Goal: Task Accomplishment & Management: Complete application form

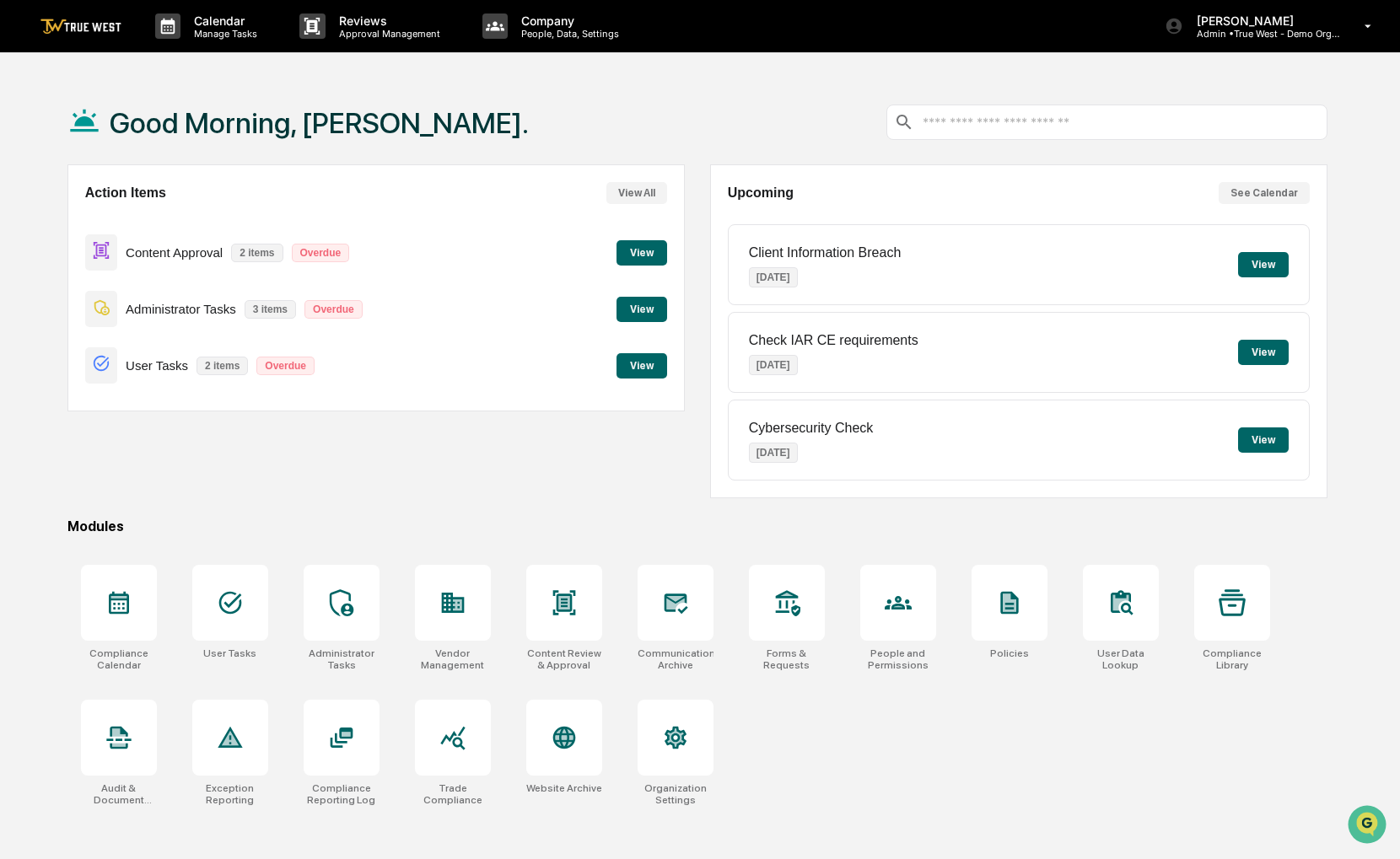
click at [648, 239] on div "Content Approval 2 items Overdue View" at bounding box center [376, 253] width 581 height 56
click at [648, 246] on button "View" at bounding box center [642, 253] width 51 height 25
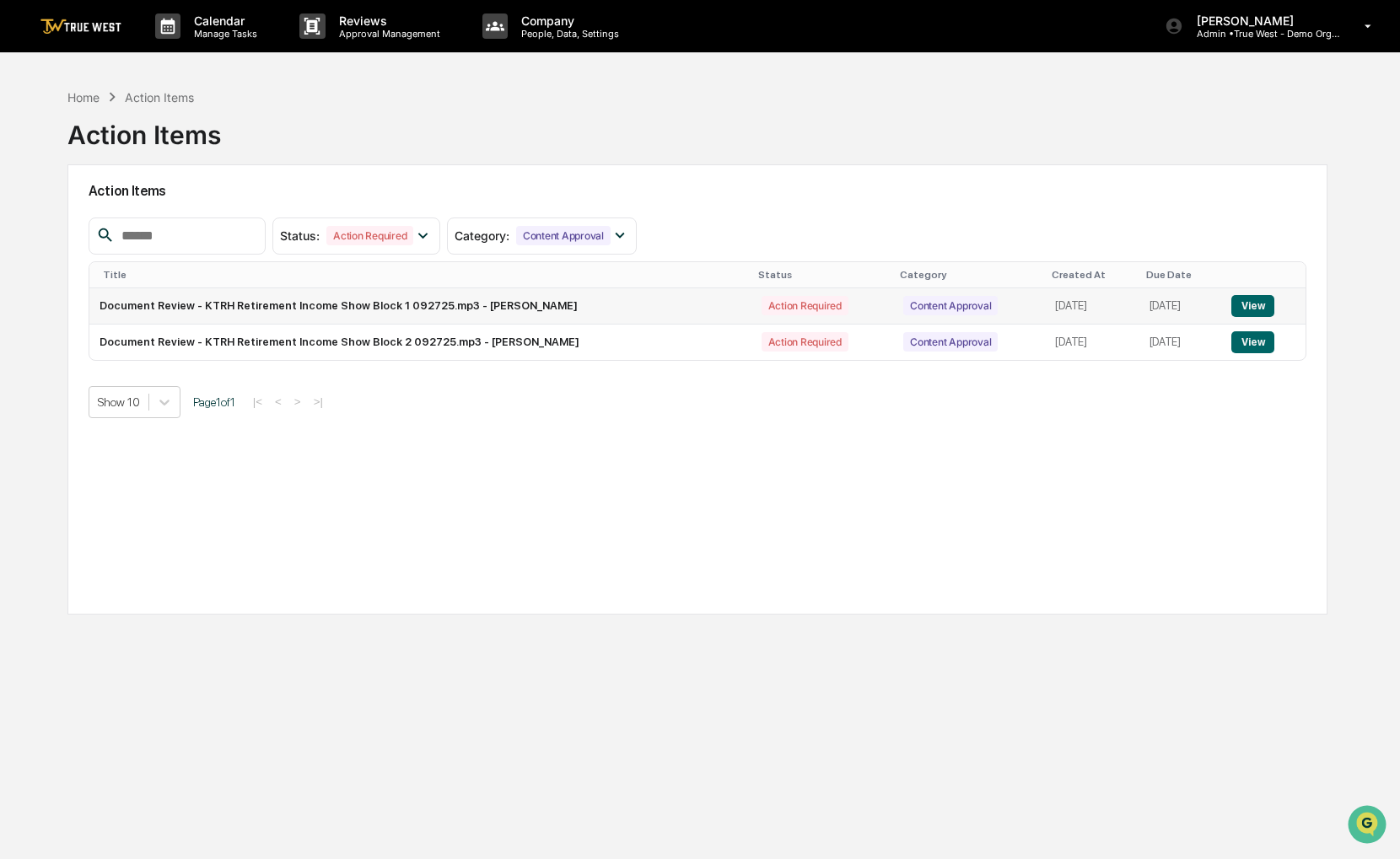
click at [1259, 311] on button "View" at bounding box center [1251, 306] width 43 height 22
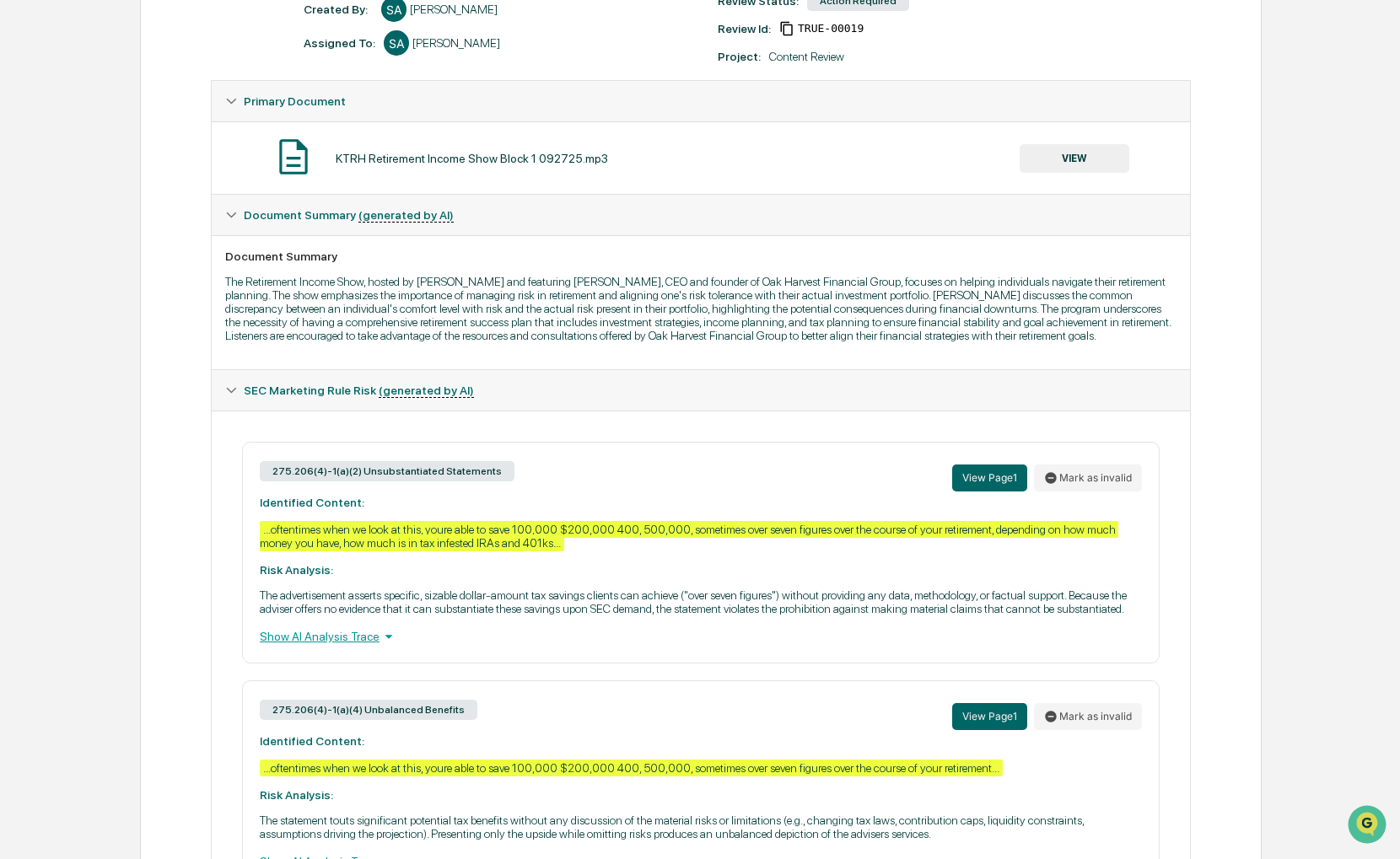
scroll to position [590, 0]
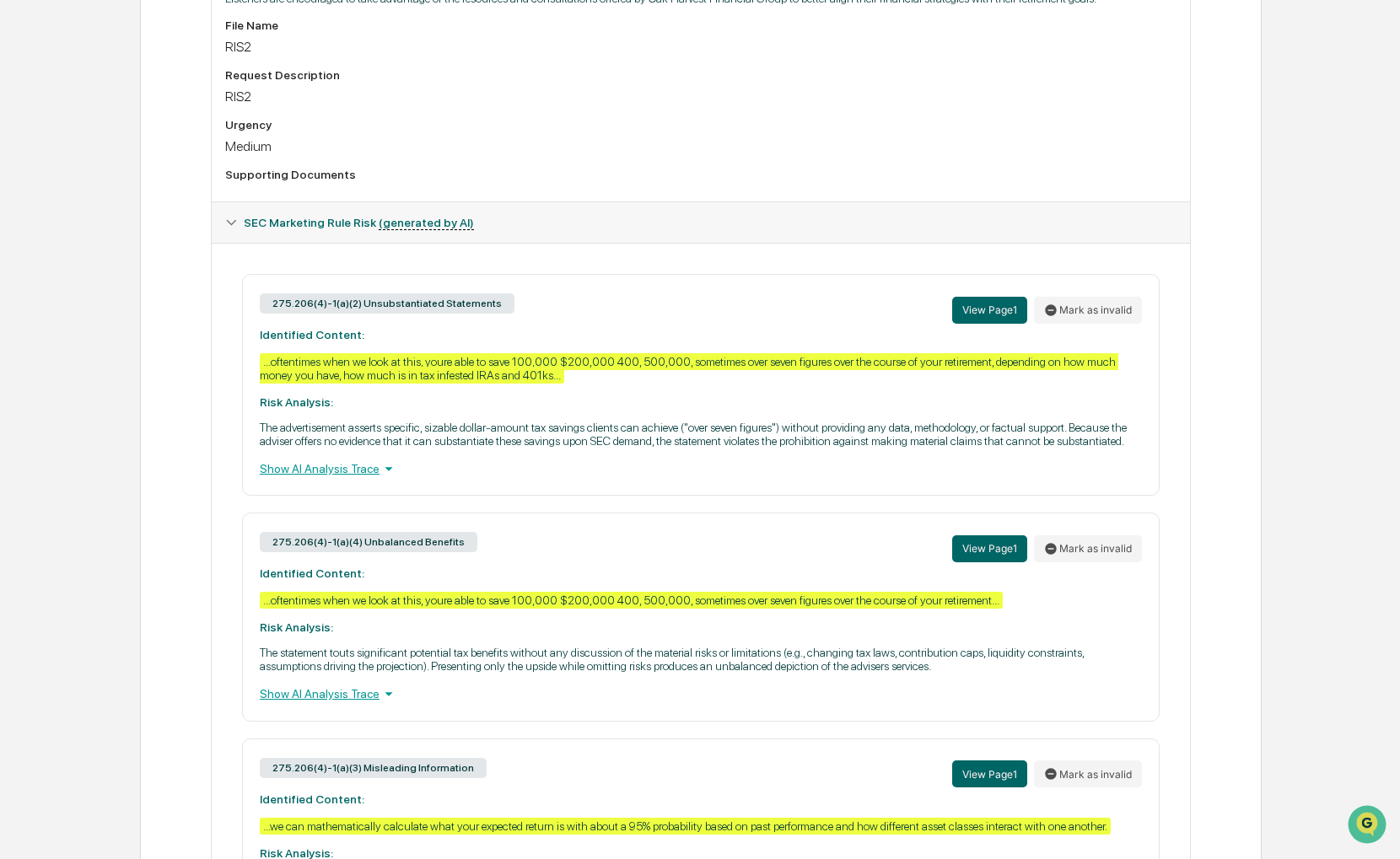
drag, startPoint x: 801, startPoint y: 394, endPoint x: 620, endPoint y: 436, distance: 185.8
click at [620, 436] on p "The advertisement asserts specific, sizable dollar-amount tax savings clients c…" at bounding box center [701, 434] width 882 height 27
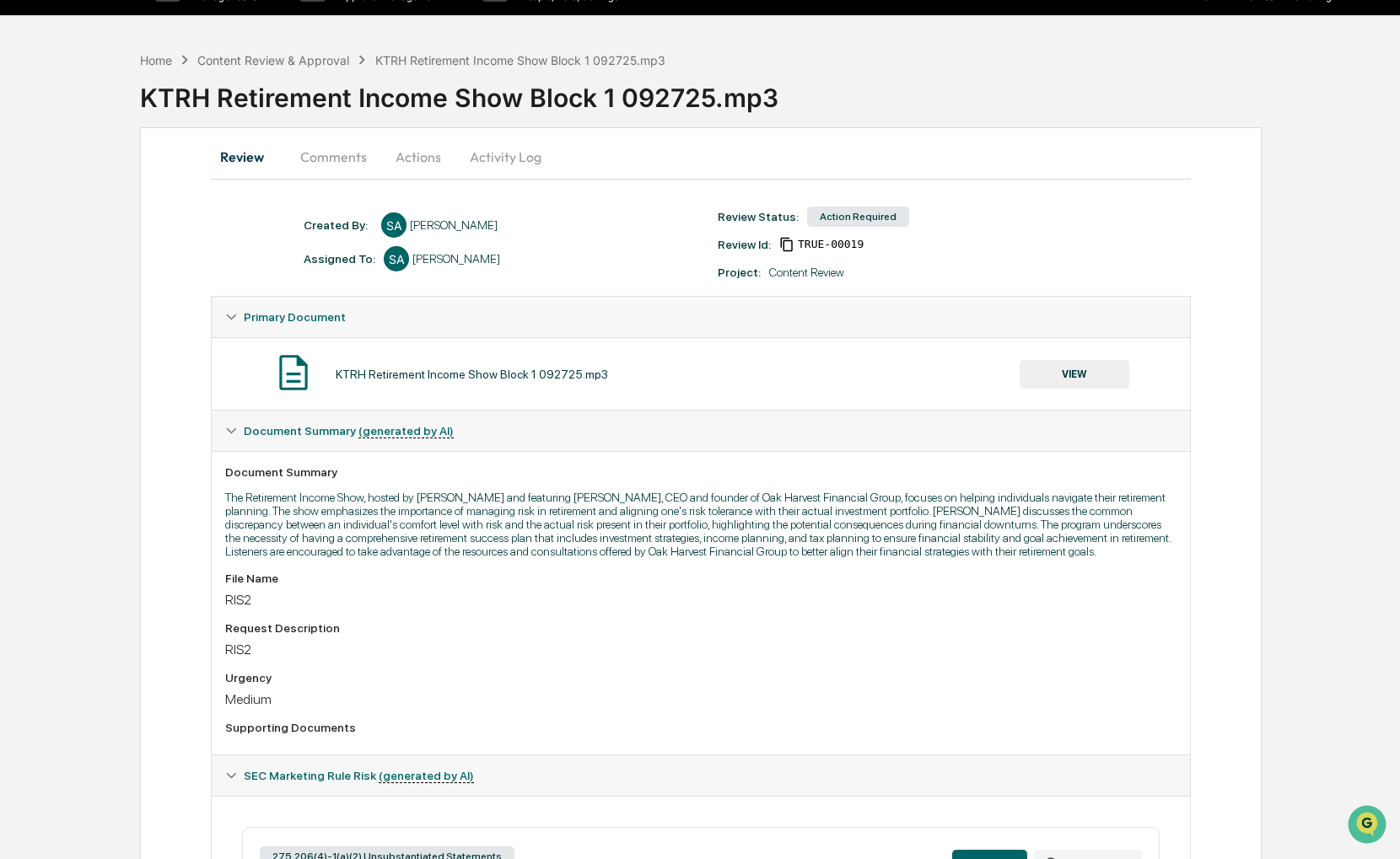
scroll to position [0, 0]
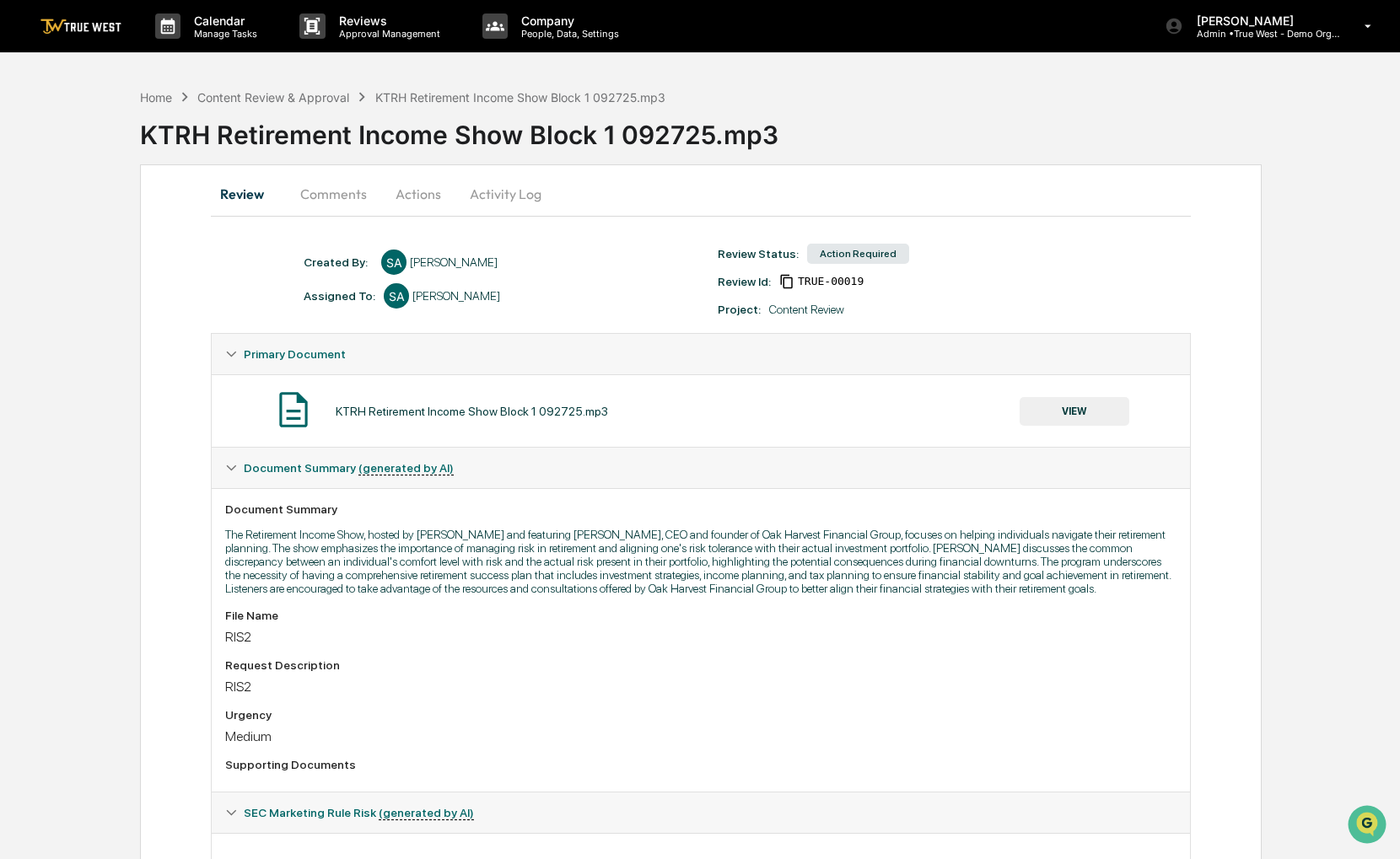
click at [432, 201] on button "Actions" at bounding box center [418, 194] width 76 height 41
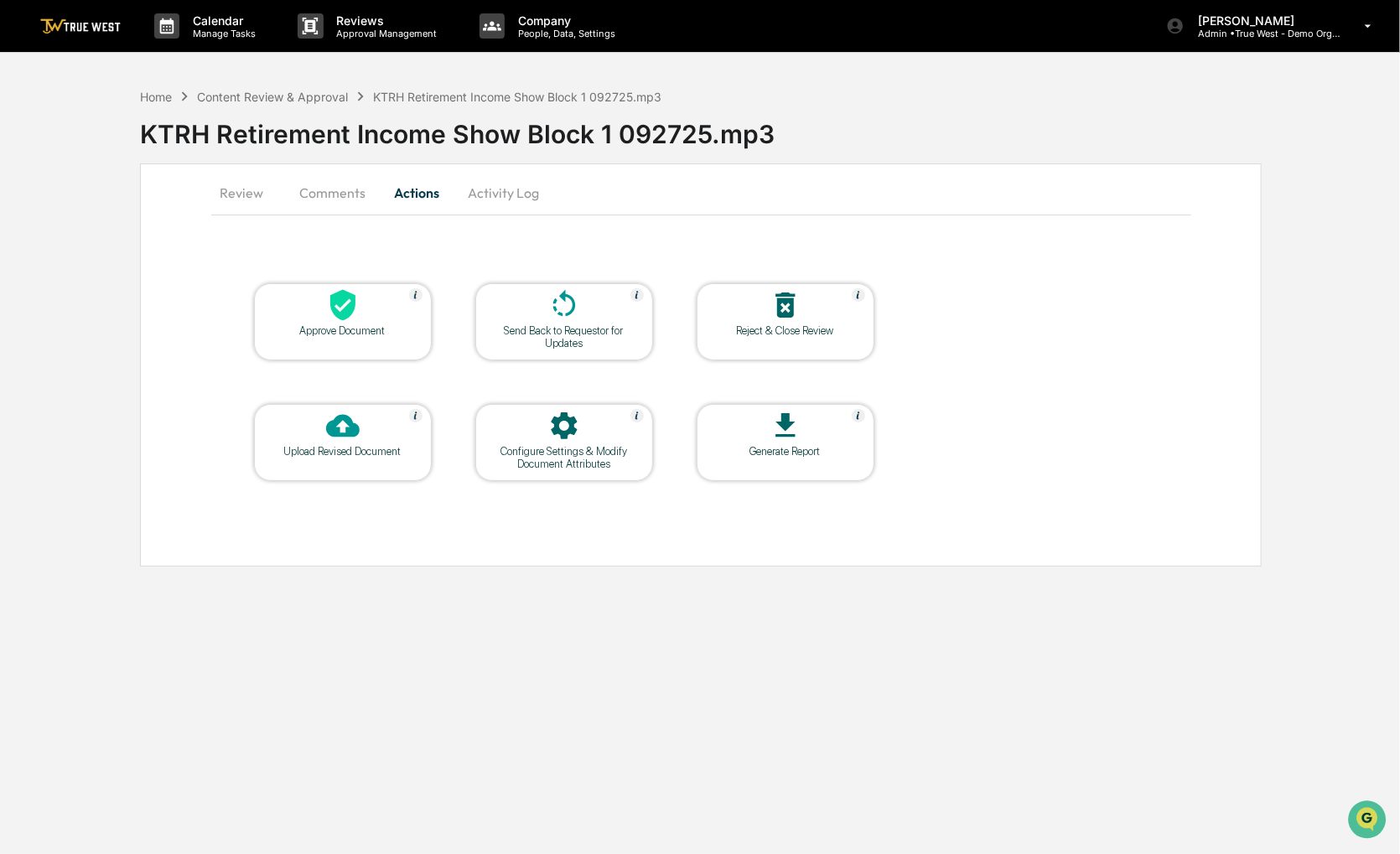
click at [769, 319] on icon at bounding box center [785, 304] width 33 height 33
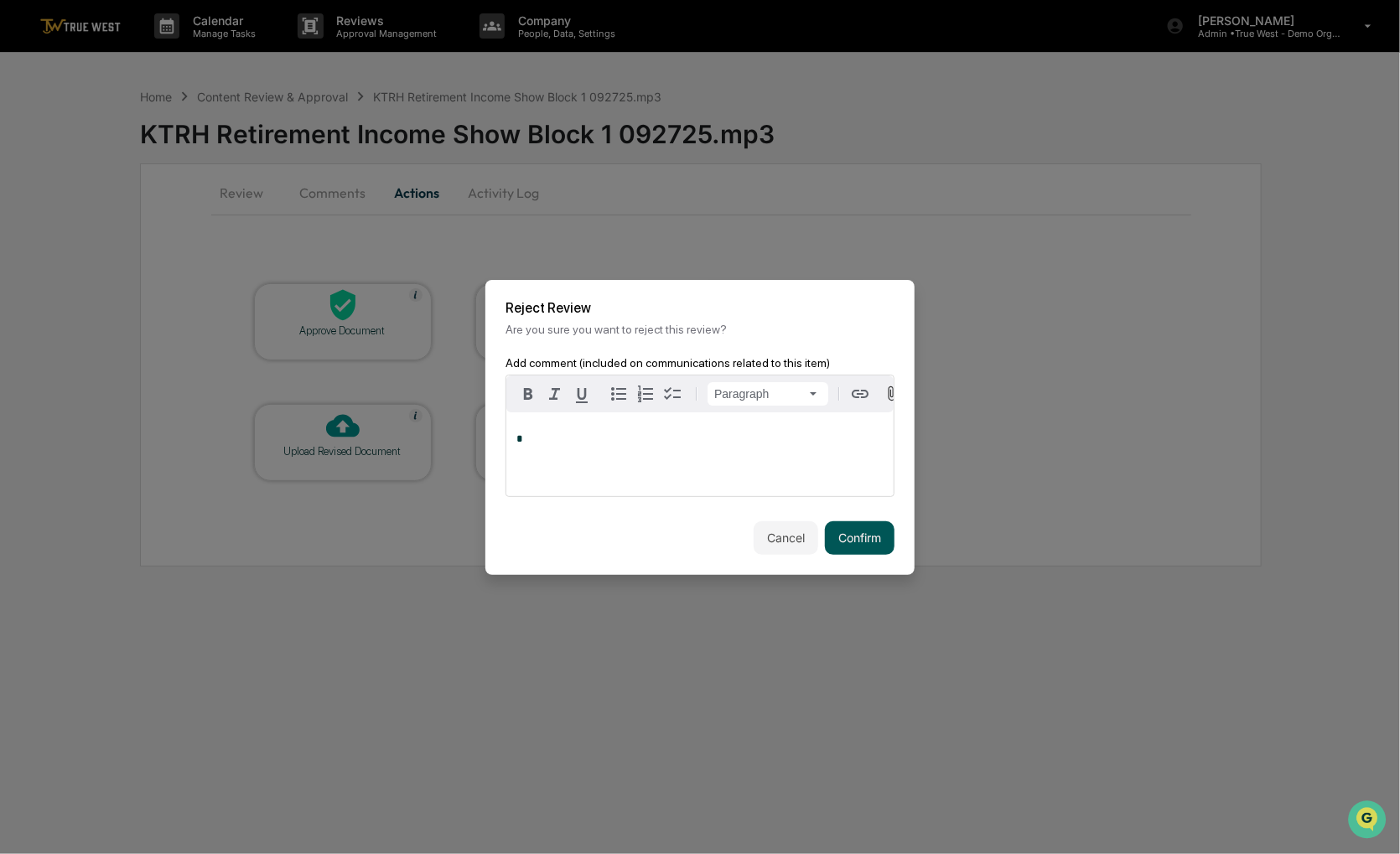
click at [850, 542] on button "Confirm" at bounding box center [859, 537] width 69 height 33
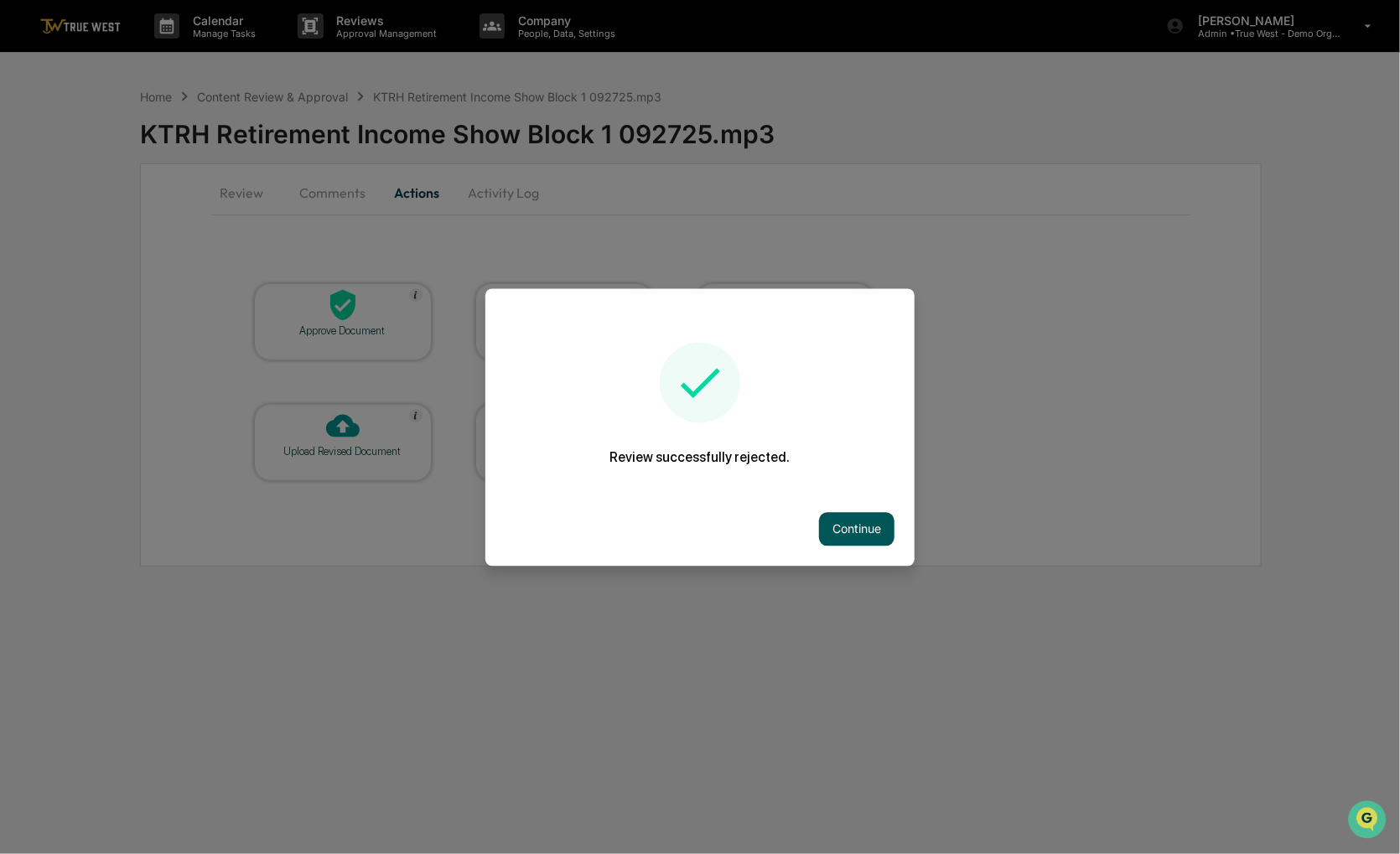
click at [872, 533] on button "Continue" at bounding box center [857, 528] width 76 height 33
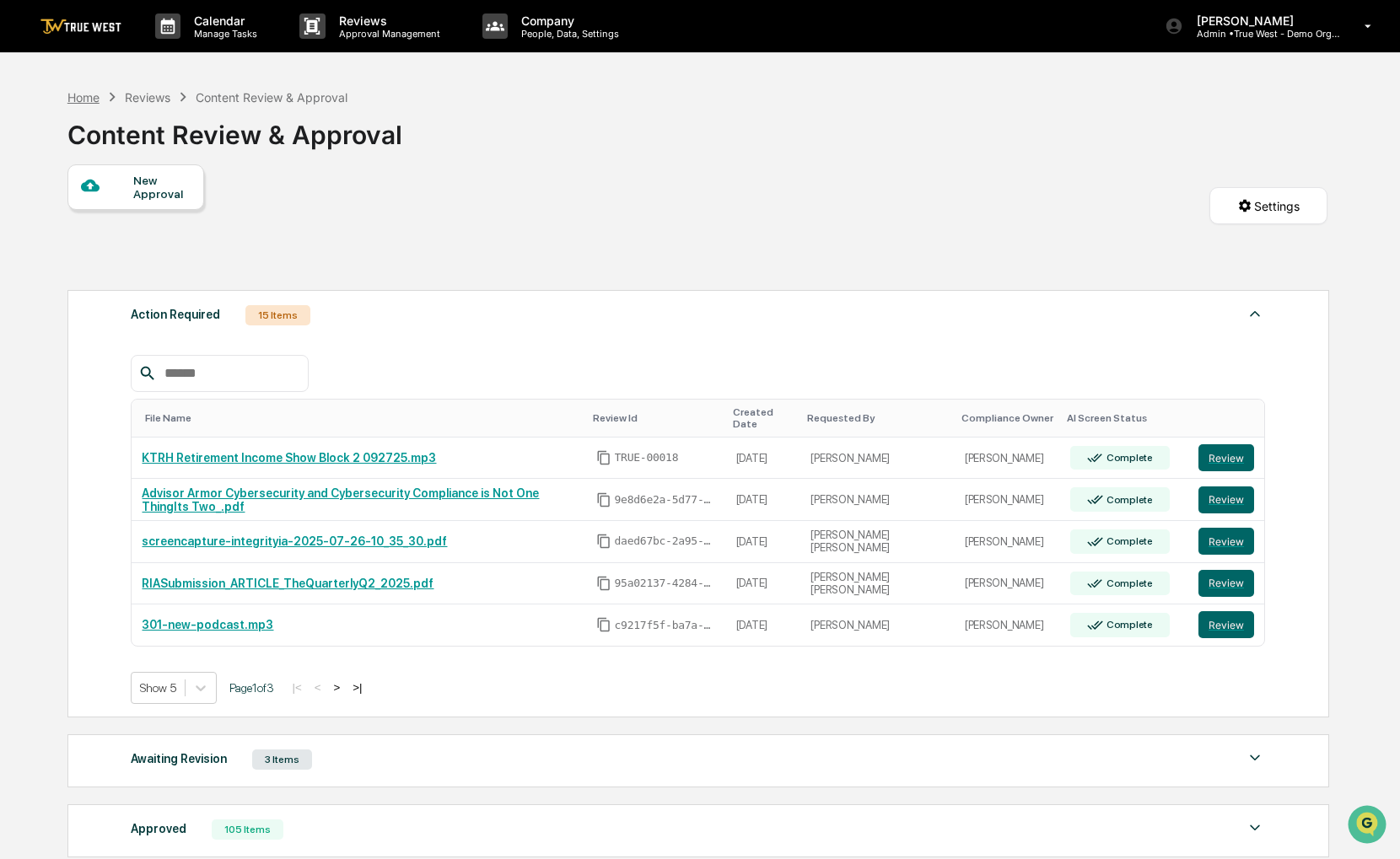
click at [80, 100] on div "Home" at bounding box center [82, 98] width 32 height 14
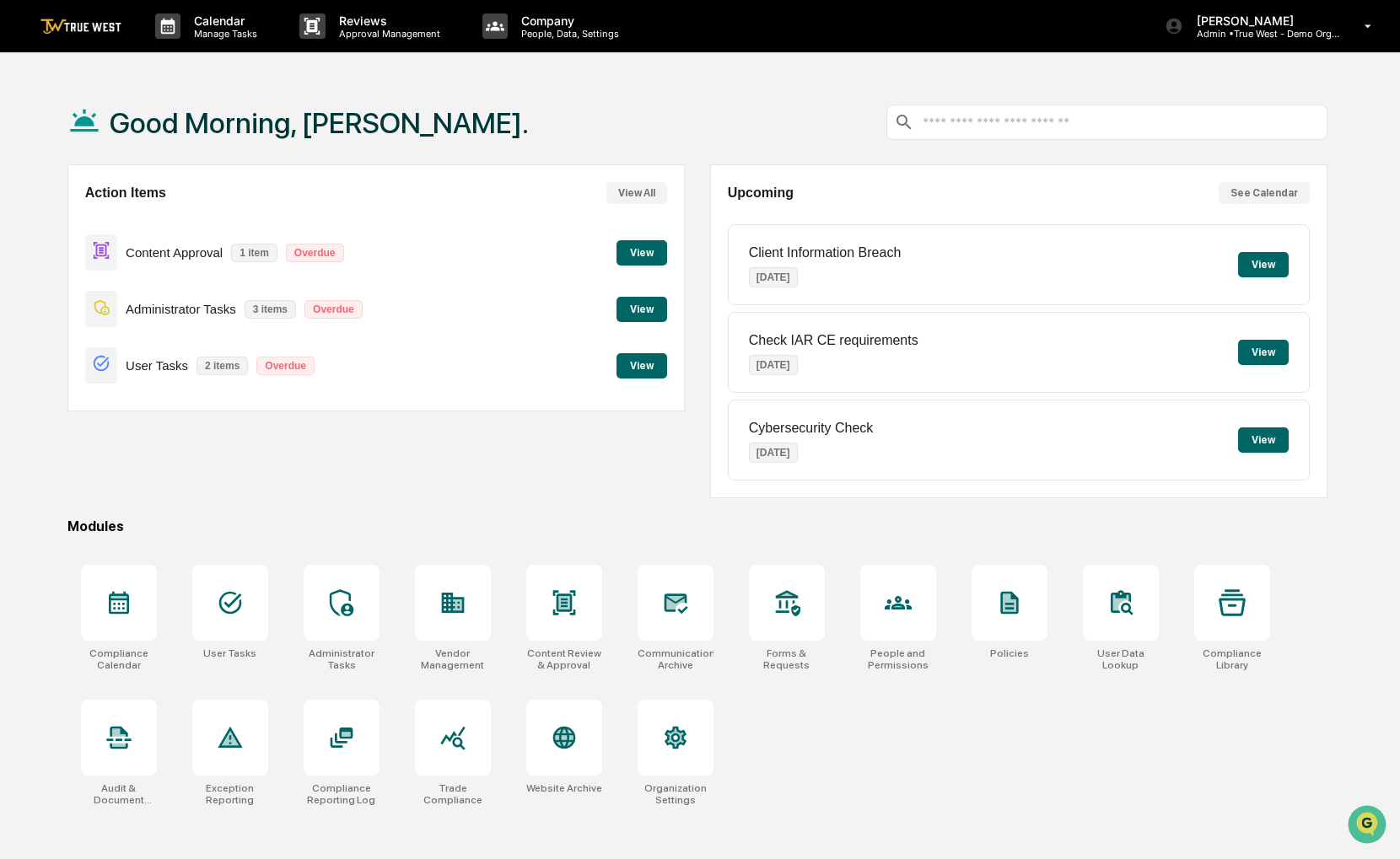
click at [646, 373] on button "View" at bounding box center [642, 366] width 51 height 25
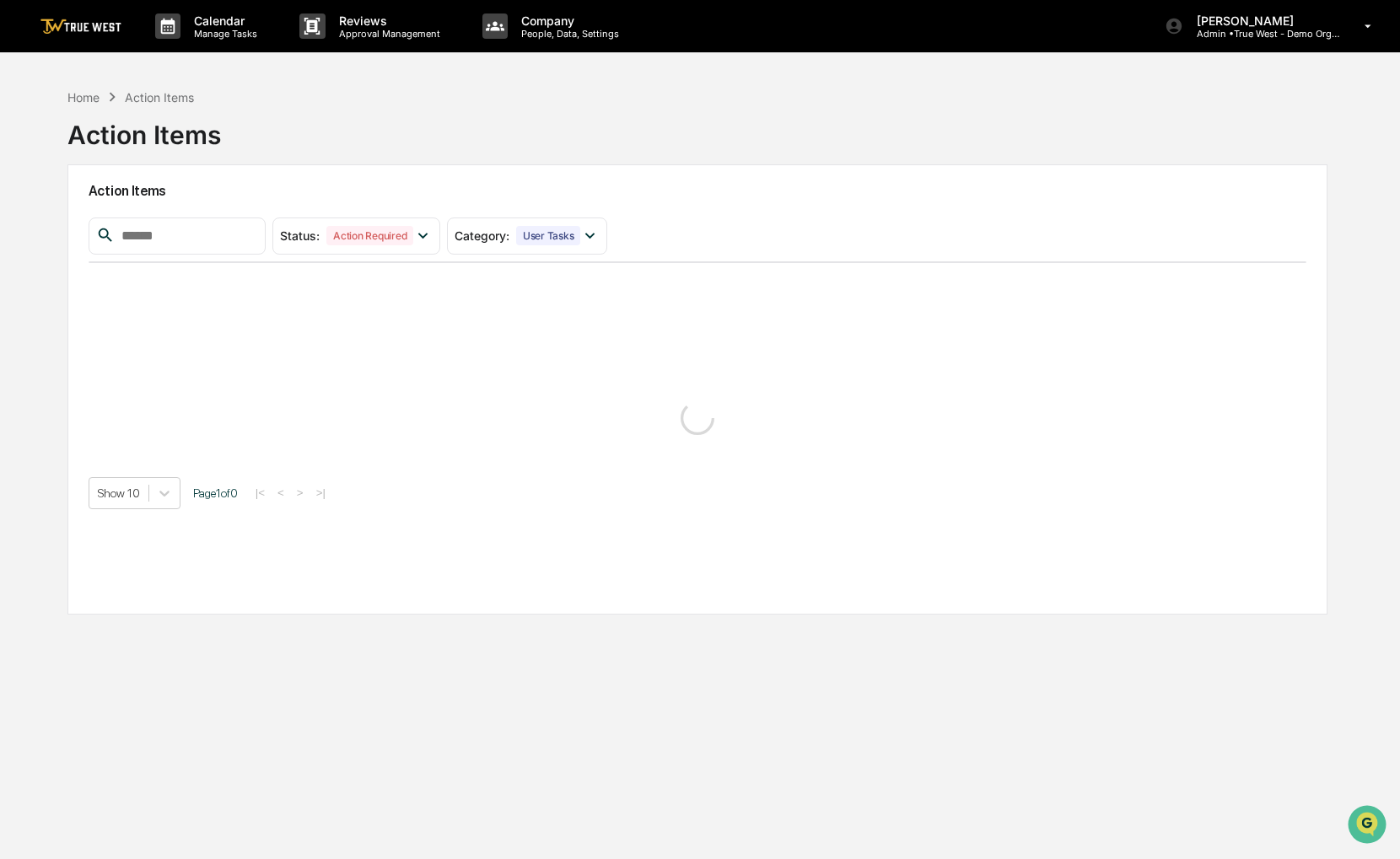
click at [646, 373] on div "Status : Action Required Select/Deselect All Action Required Resolved Category …" at bounding box center [697, 363] width 1218 height 291
click at [149, 67] on div "Calendar Manage Tasks Reviews Approval Management Company People, Data, Setting…" at bounding box center [700, 469] width 1400 height 939
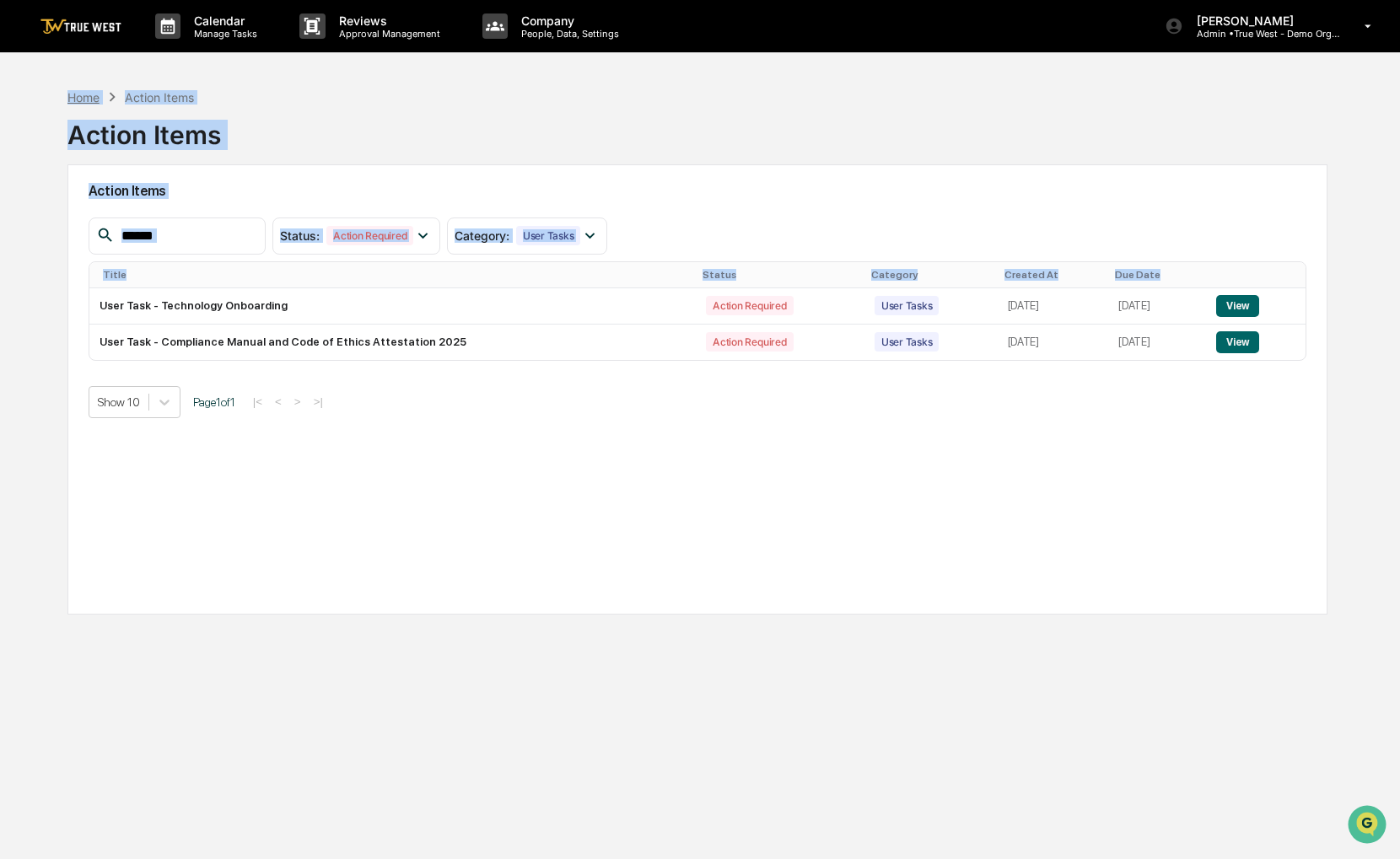
drag, startPoint x: 149, startPoint y: 67, endPoint x: 96, endPoint y: 93, distance: 59.0
click at [96, 93] on div "Home" at bounding box center [82, 98] width 32 height 14
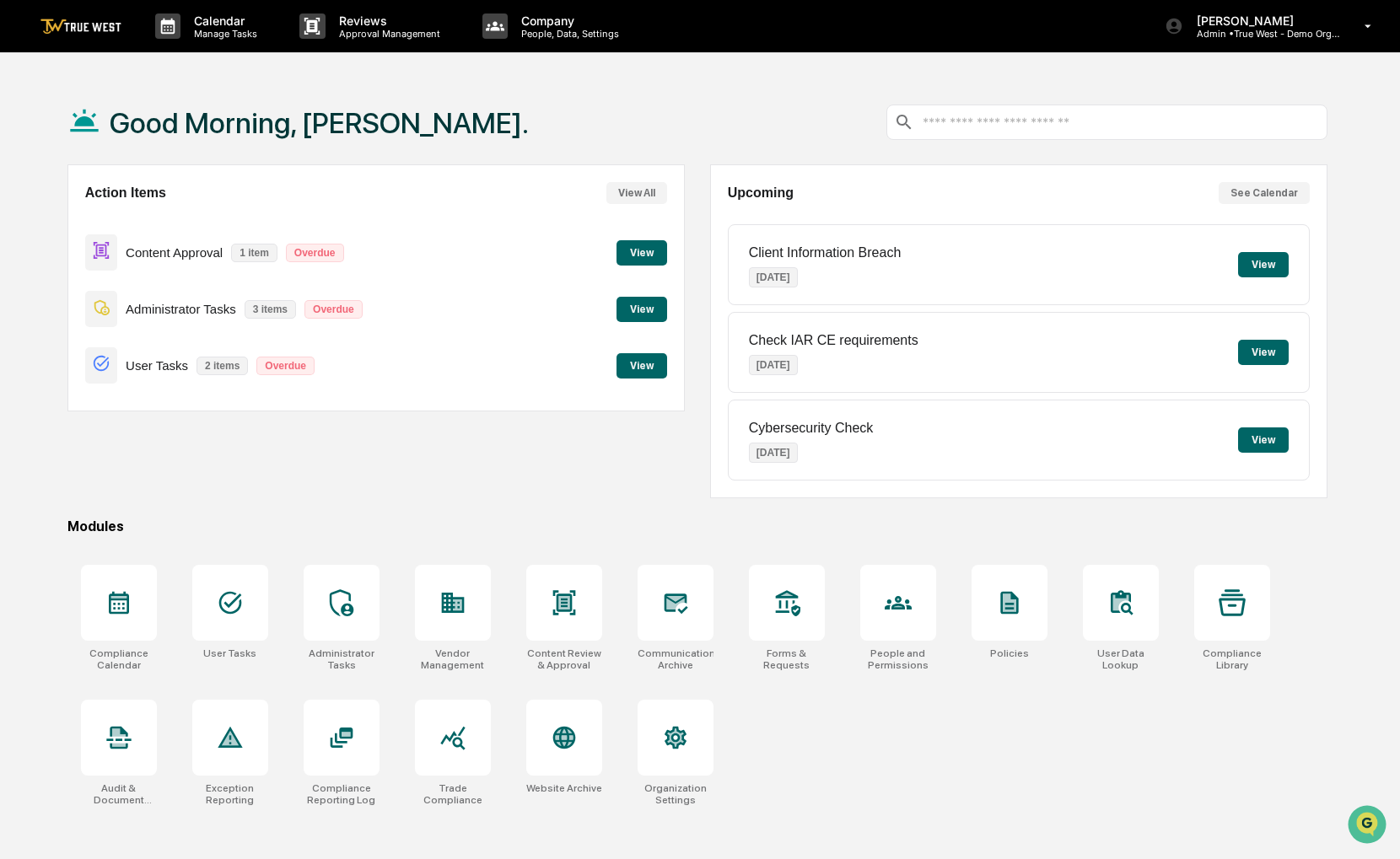
click at [620, 252] on button "View" at bounding box center [642, 253] width 51 height 25
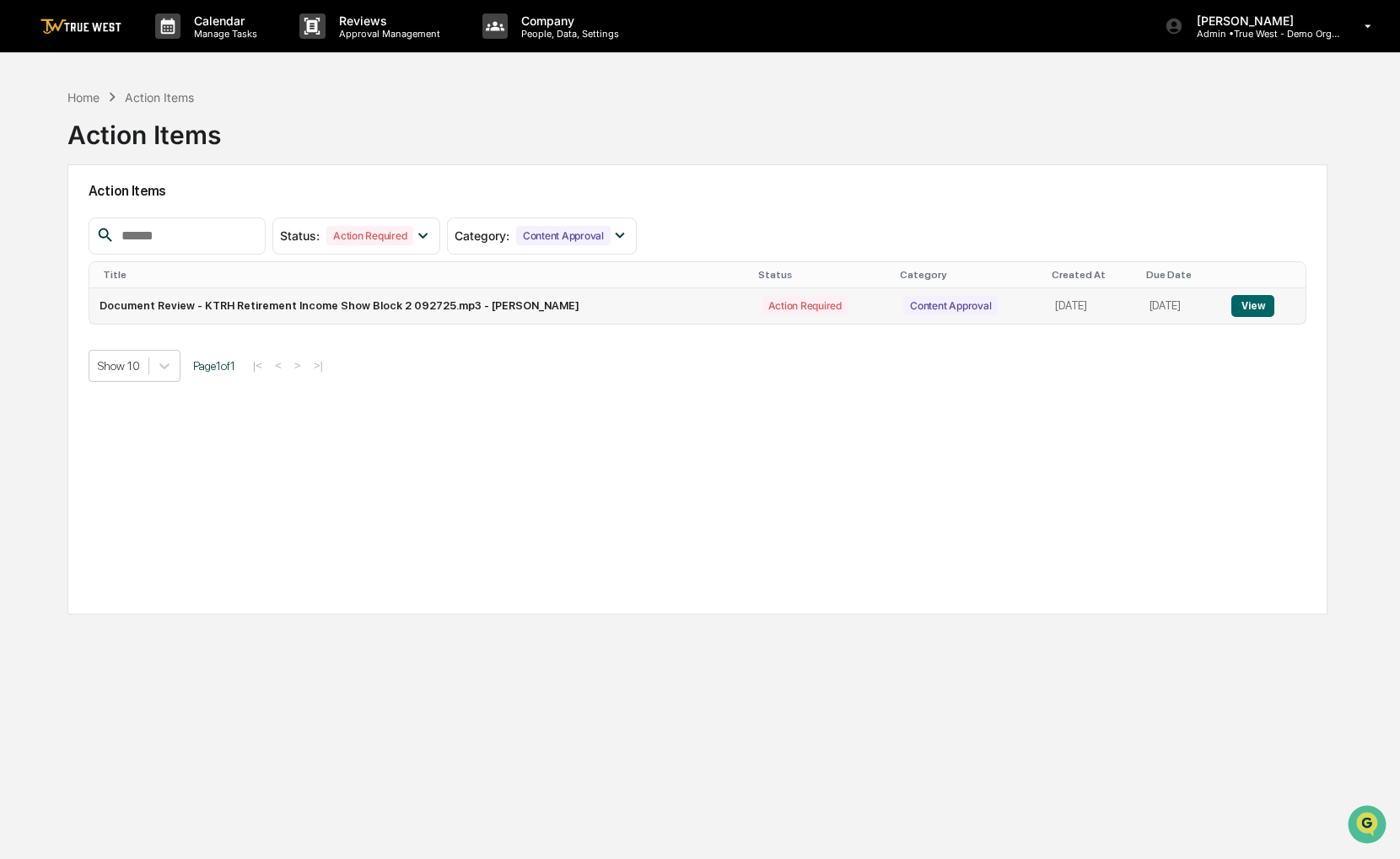
click at [1240, 299] on button "View" at bounding box center [1251, 306] width 43 height 22
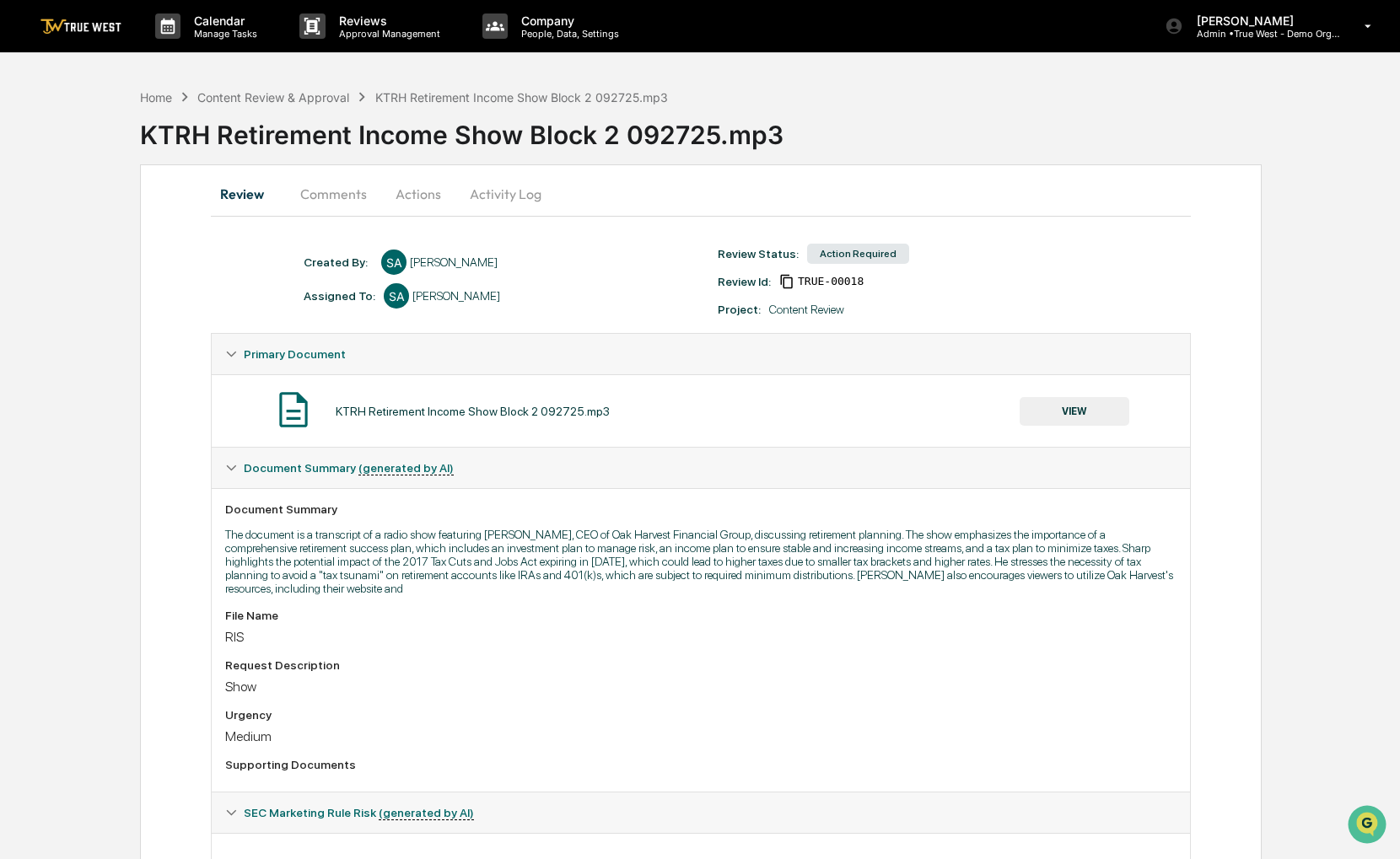
drag, startPoint x: 620, startPoint y: 478, endPoint x: 506, endPoint y: 141, distance: 355.8
click at [508, 146] on div "Home Content Review & Approval KTRH Retirement Income Show Block 2 092725.mp3 K…" at bounding box center [700, 759] width 1400 height 1360
click at [440, 177] on button "Actions" at bounding box center [418, 194] width 76 height 41
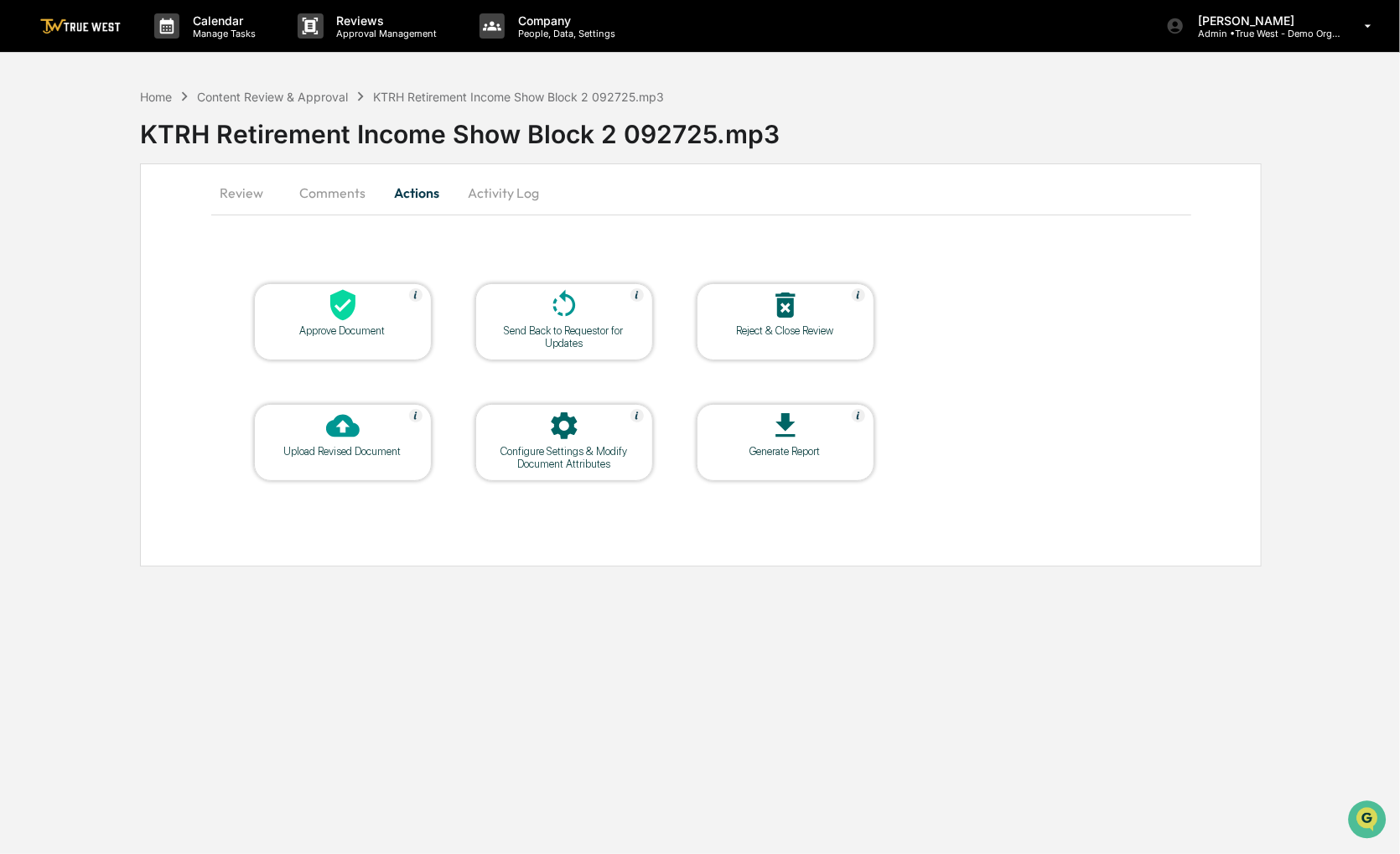
click at [797, 345] on div "Reject & Close Review" at bounding box center [785, 322] width 177 height 77
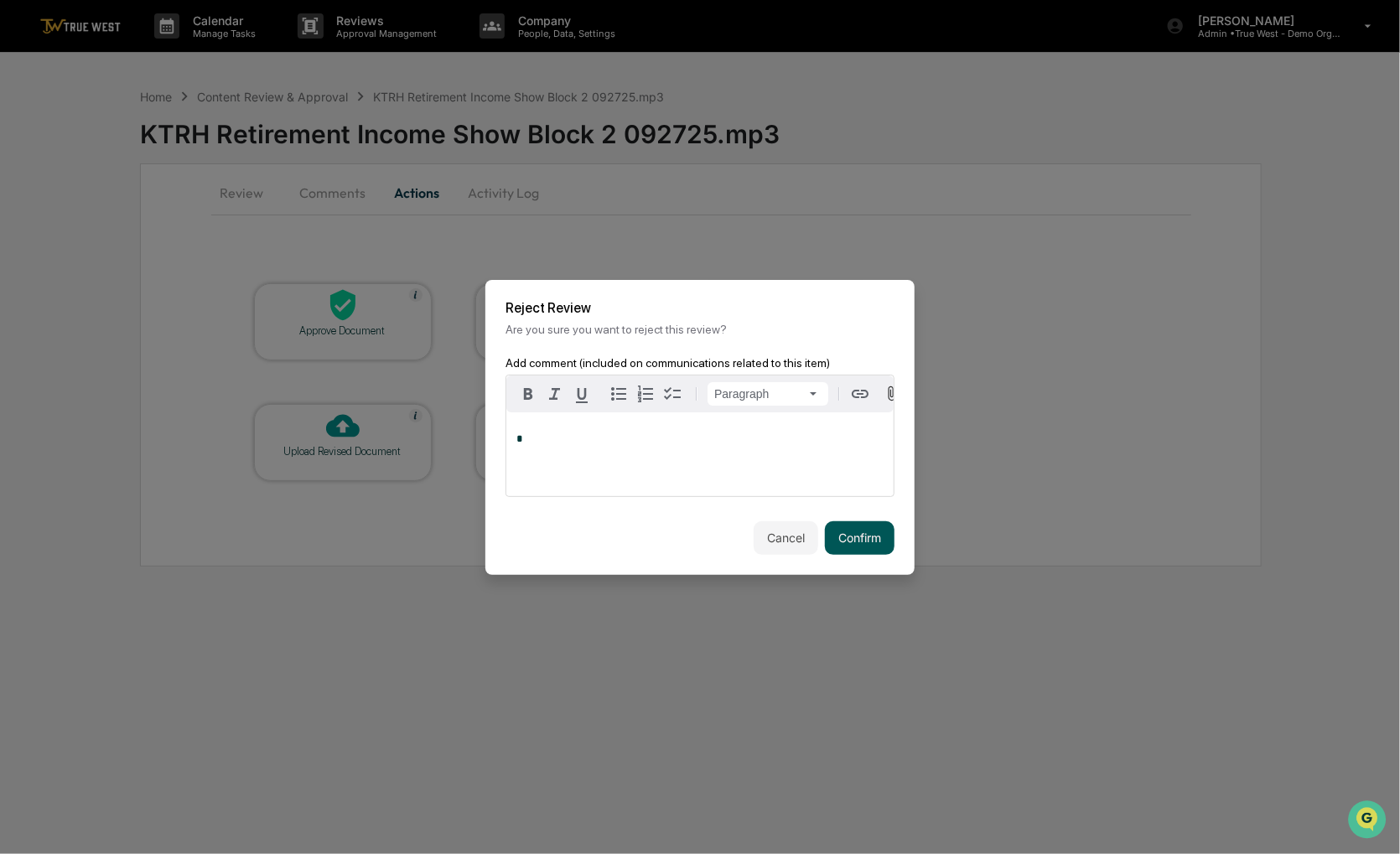
click at [882, 537] on button "Confirm" at bounding box center [859, 537] width 69 height 33
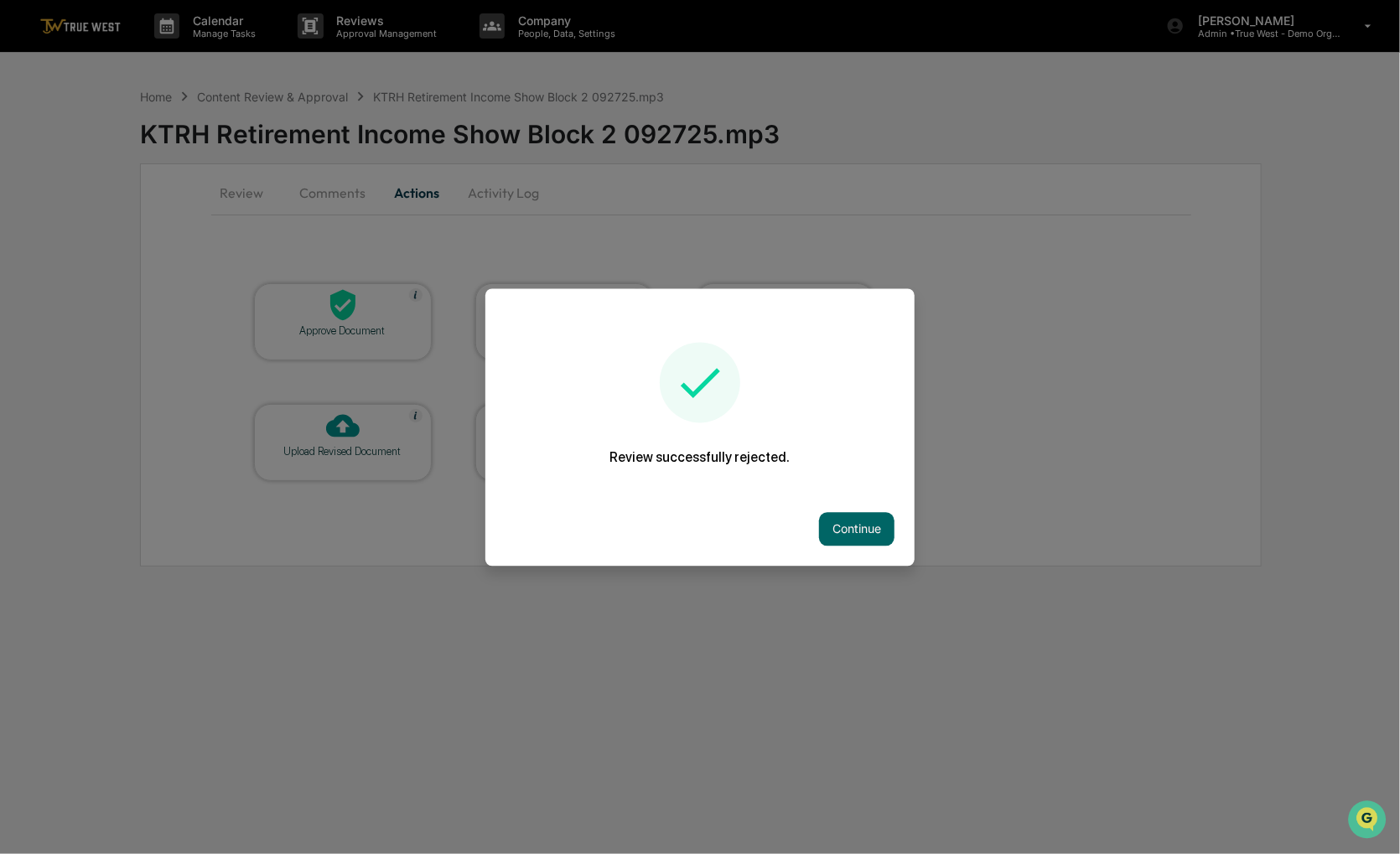
click at [142, 103] on div at bounding box center [700, 427] width 1400 height 854
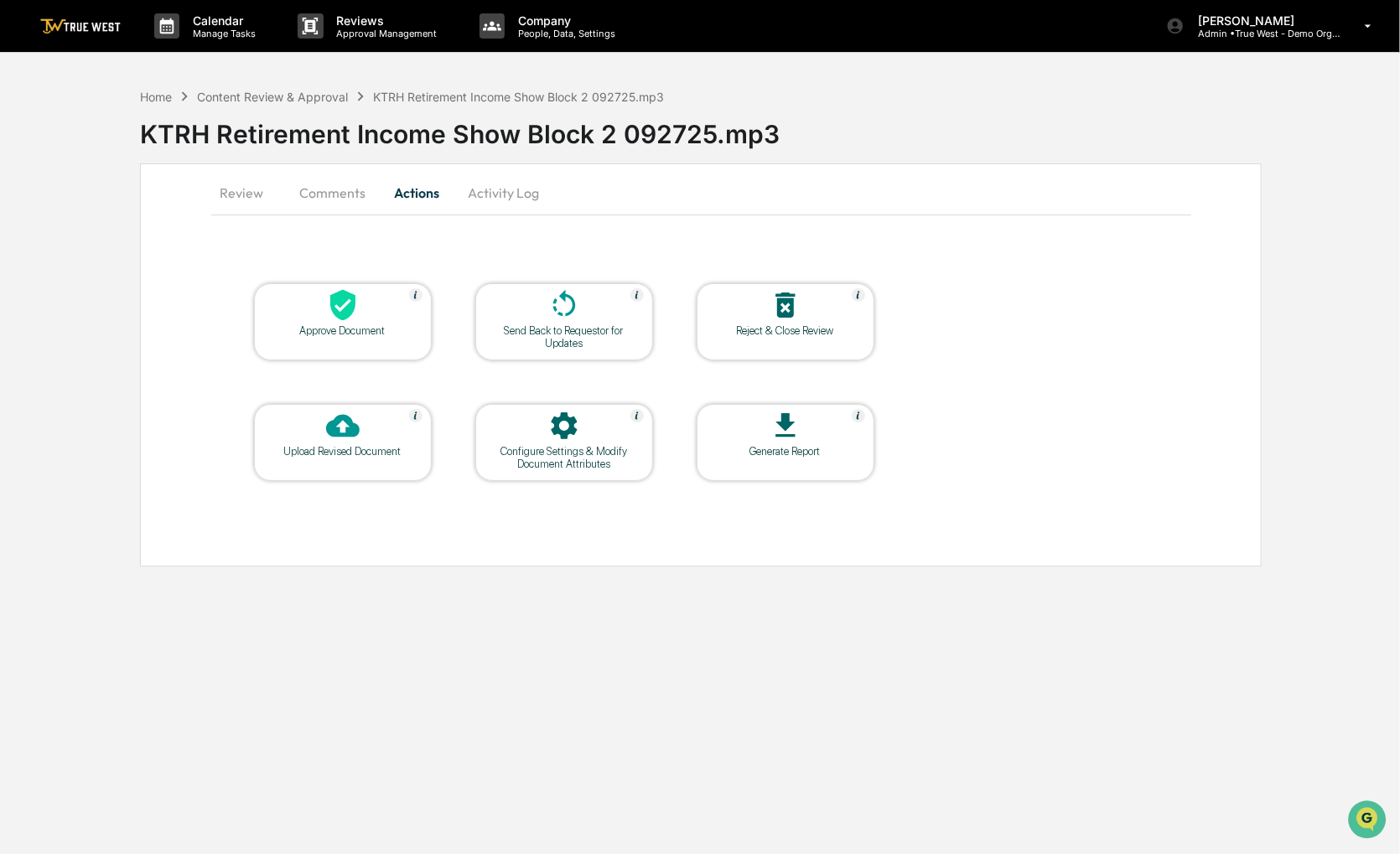
click at [145, 88] on div "Home Content Review & Approval KTRH Retirement Income Show Block 2 092725.mp3" at bounding box center [402, 96] width 525 height 18
click at [150, 97] on div "Home" at bounding box center [155, 97] width 32 height 14
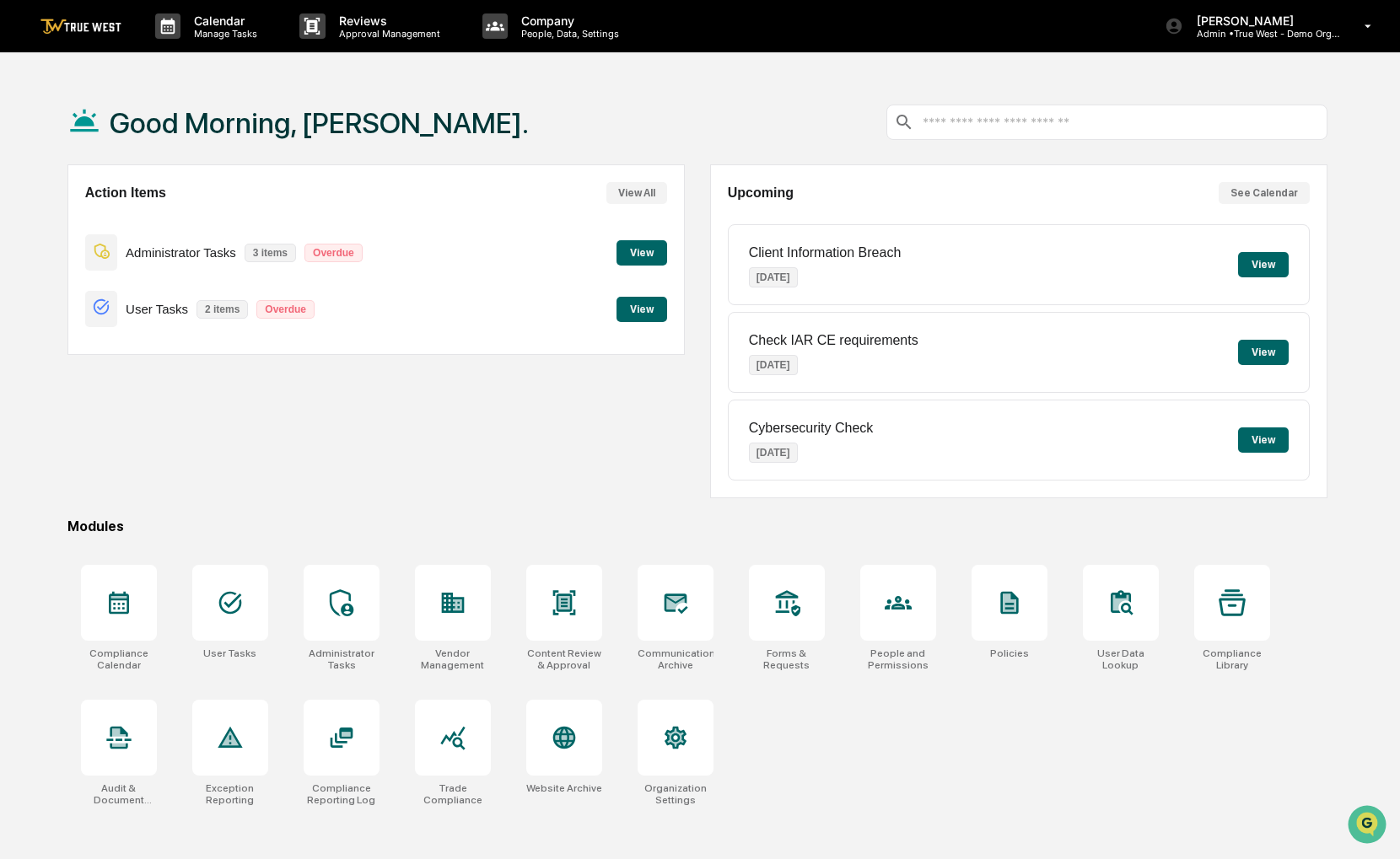
drag, startPoint x: 556, startPoint y: 463, endPoint x: 511, endPoint y: 454, distance: 45.9
click at [511, 454] on div "Action Items View All Administrator Tasks 3 items Overdue View User Tasks 2 ite…" at bounding box center [376, 331] width 618 height 334
click at [583, 581] on div at bounding box center [564, 603] width 76 height 76
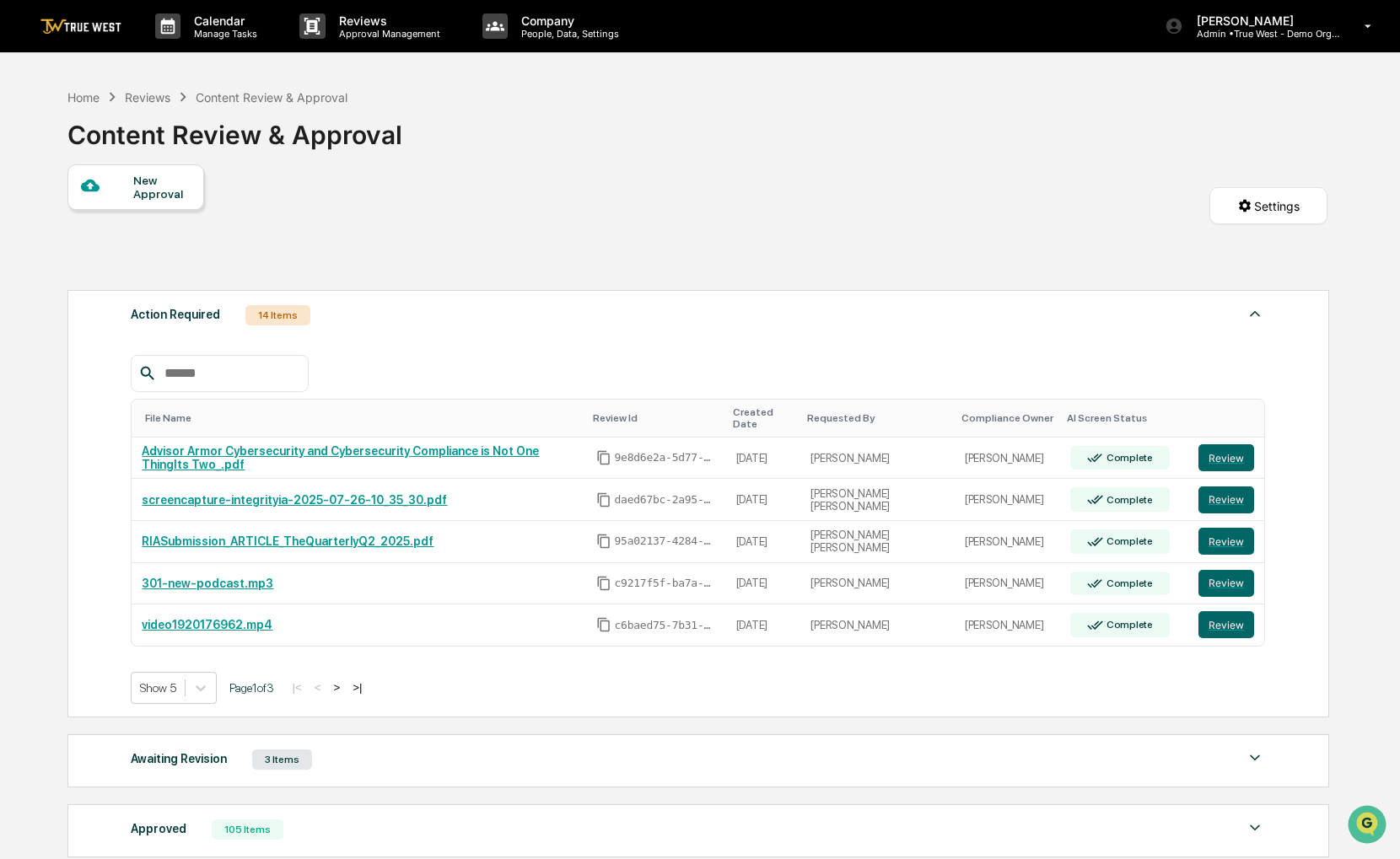
click at [196, 195] on div "New Approval" at bounding box center [135, 187] width 137 height 45
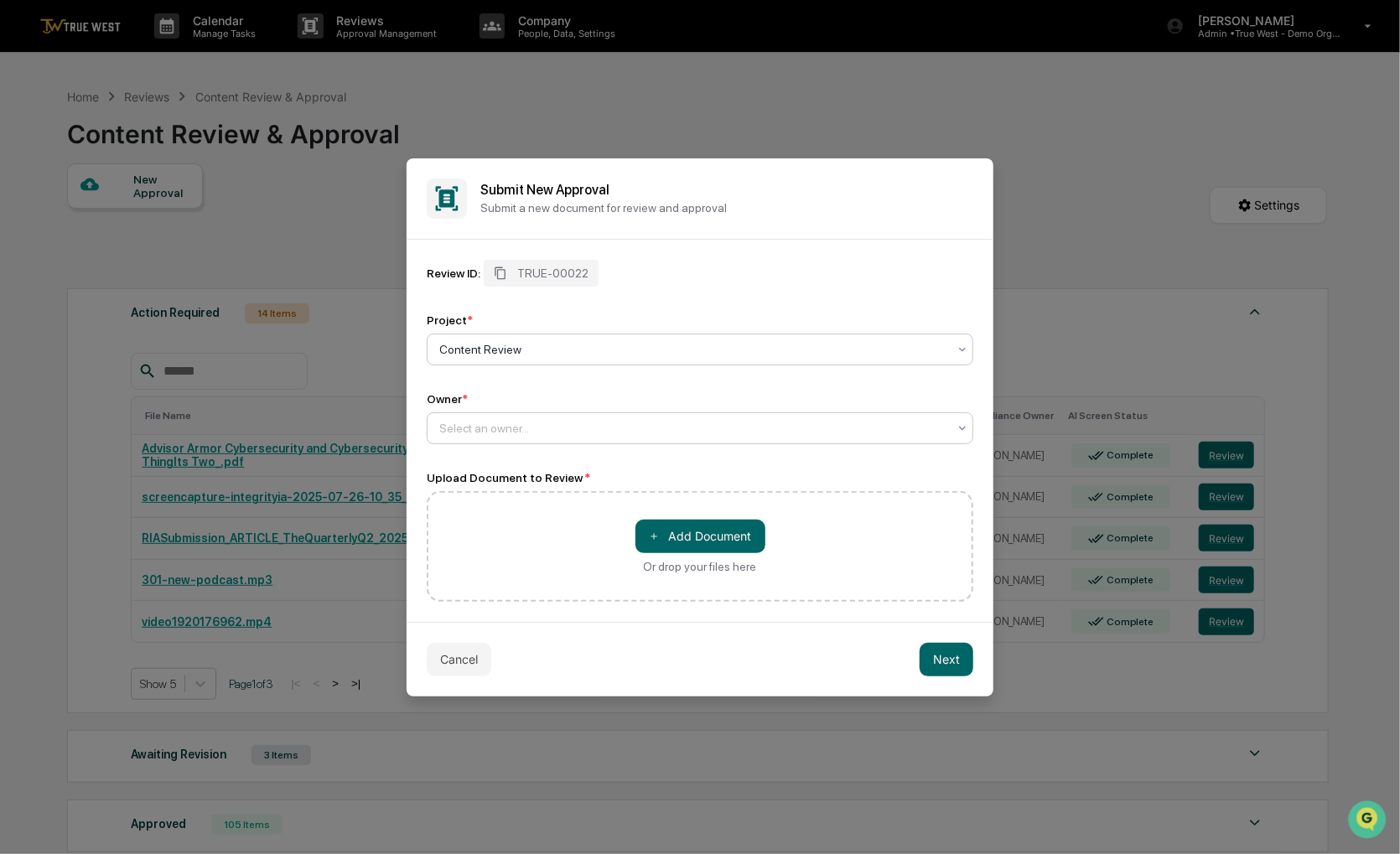
click at [592, 432] on div at bounding box center [693, 427] width 508 height 17
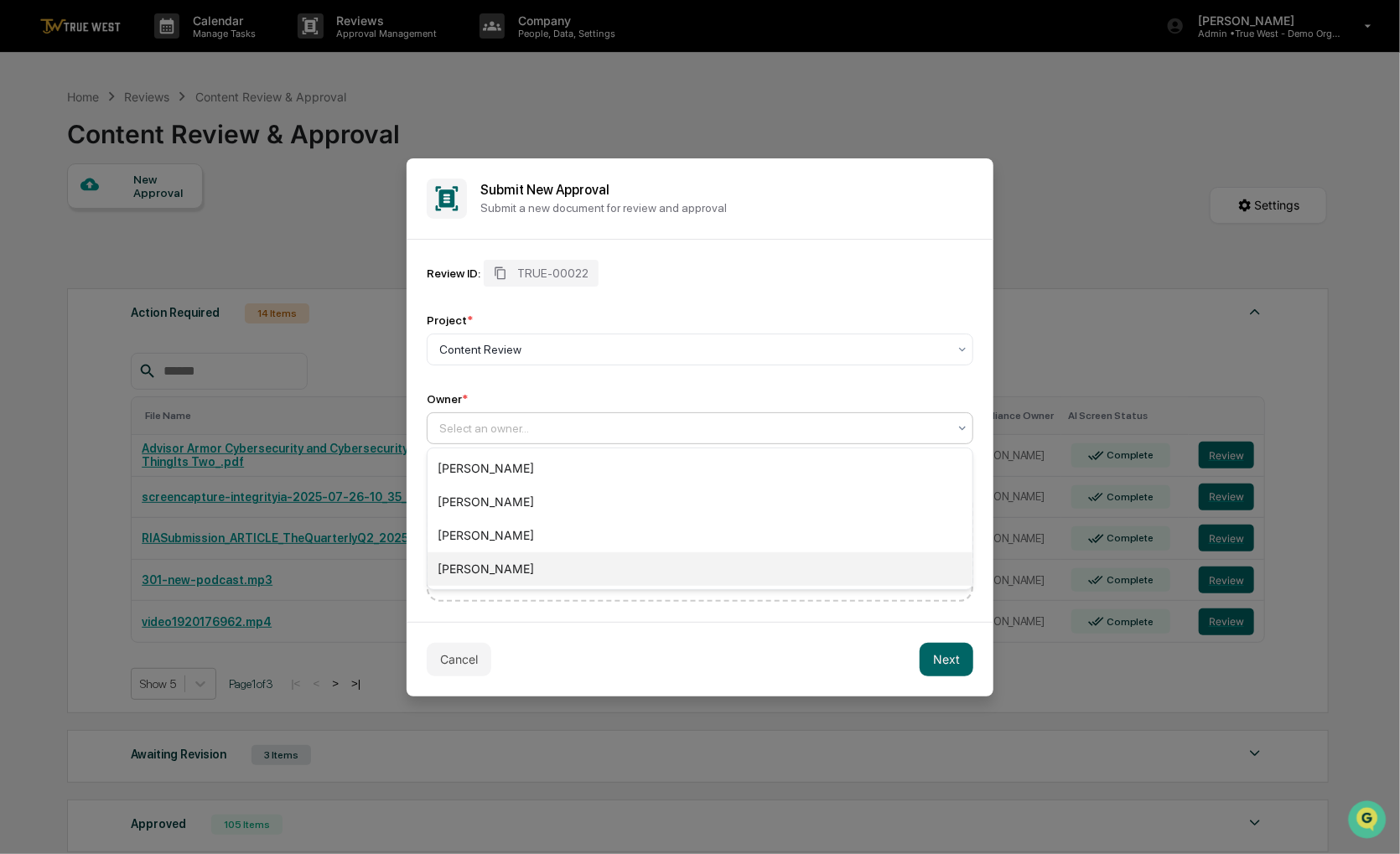
click at [505, 565] on div "[PERSON_NAME]" at bounding box center [700, 569] width 545 height 33
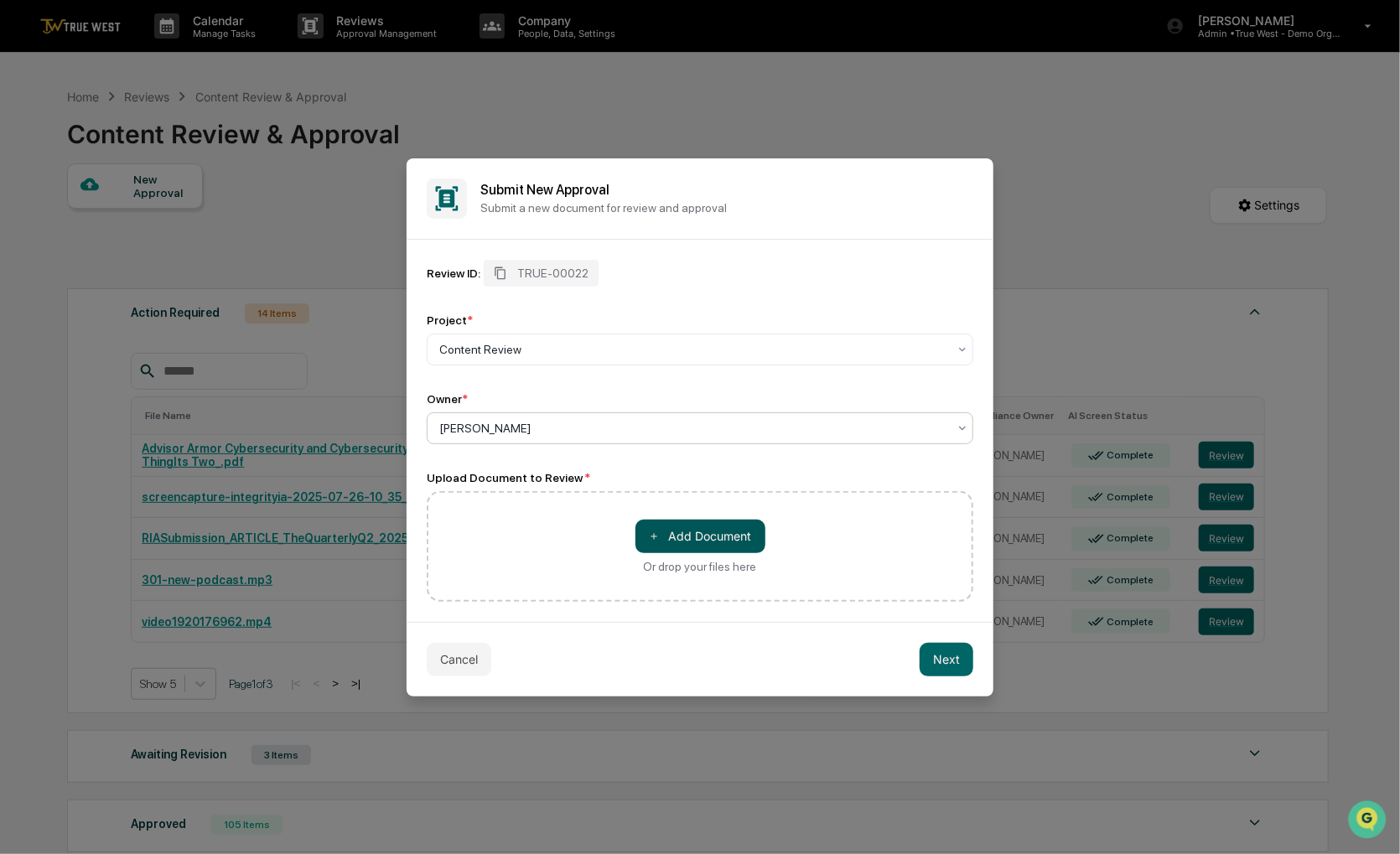
click at [750, 528] on button "＋ Add Document" at bounding box center [700, 535] width 130 height 33
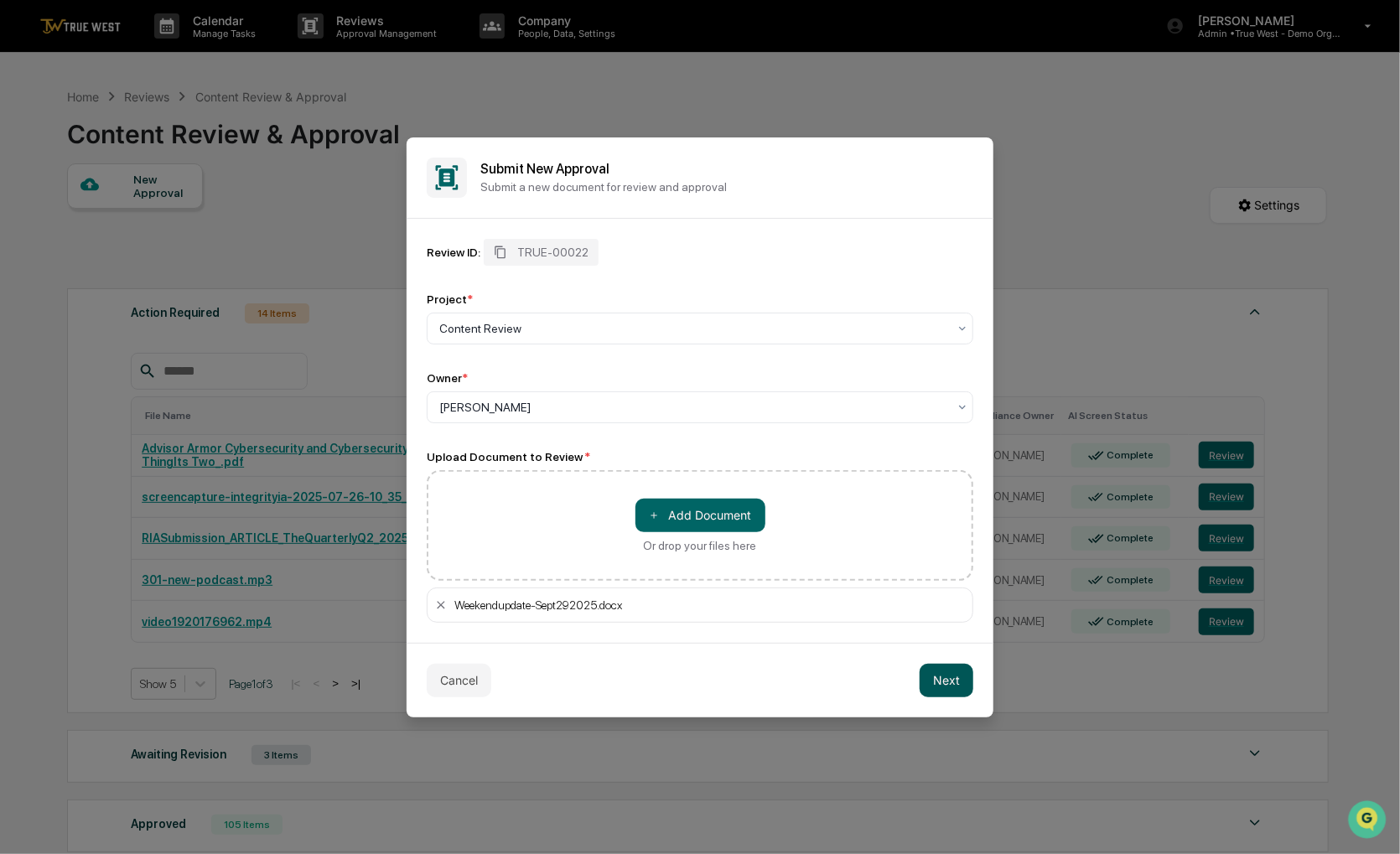
click at [944, 675] on button "Next" at bounding box center [946, 679] width 54 height 33
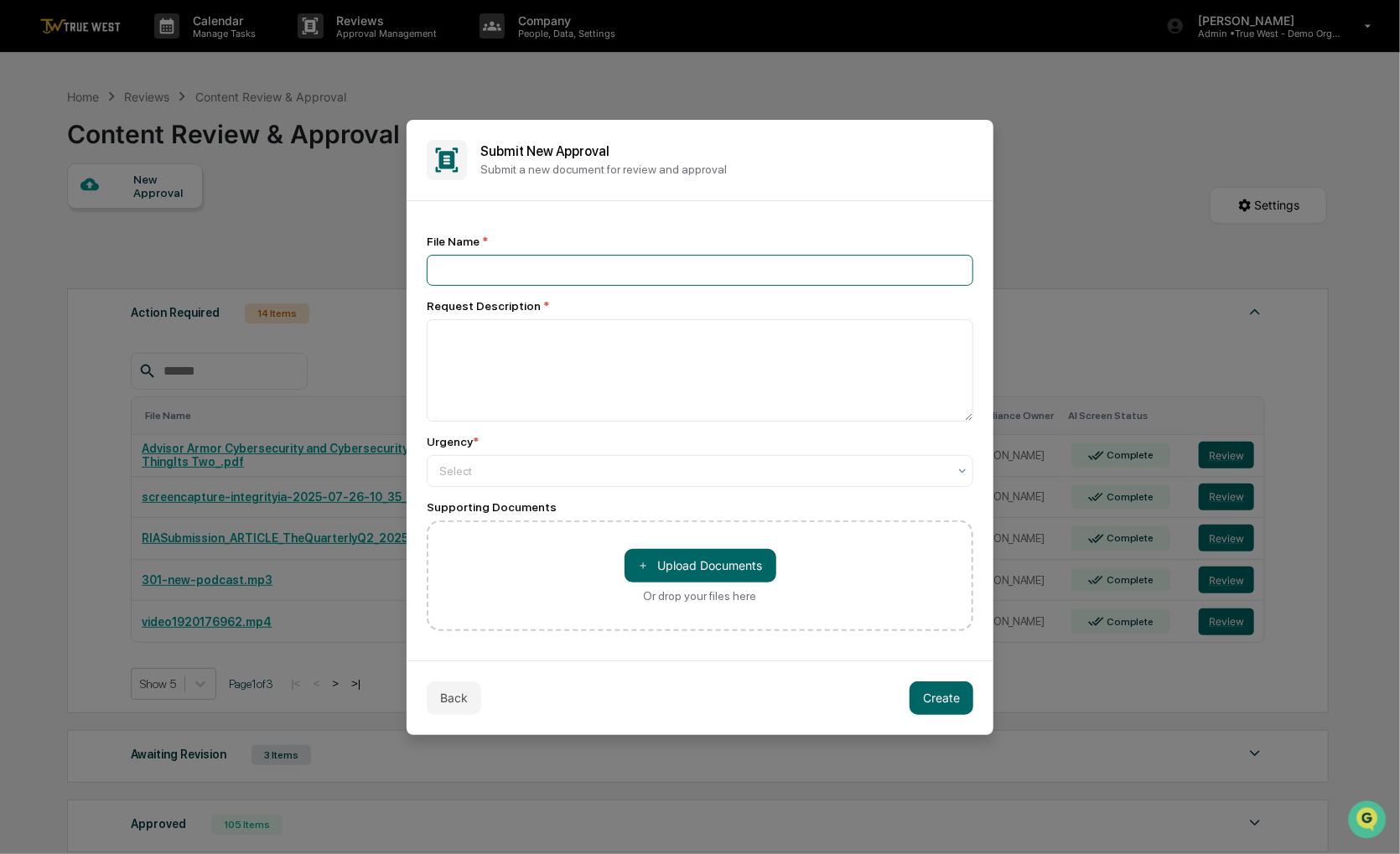
click at [500, 271] on input at bounding box center [700, 270] width 546 height 31
type input "***"
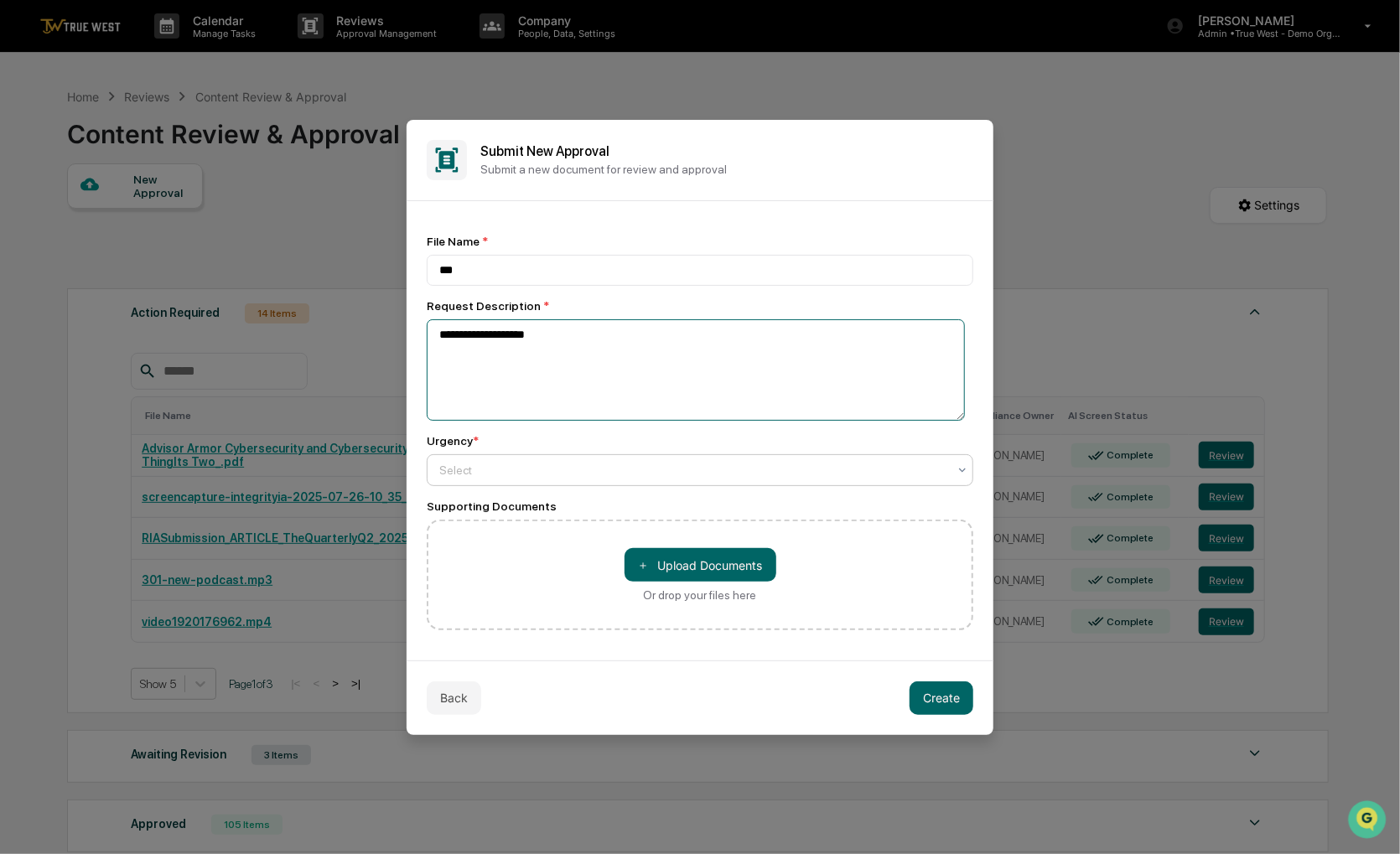
type textarea "**********"
click at [500, 468] on div at bounding box center [693, 470] width 508 height 17
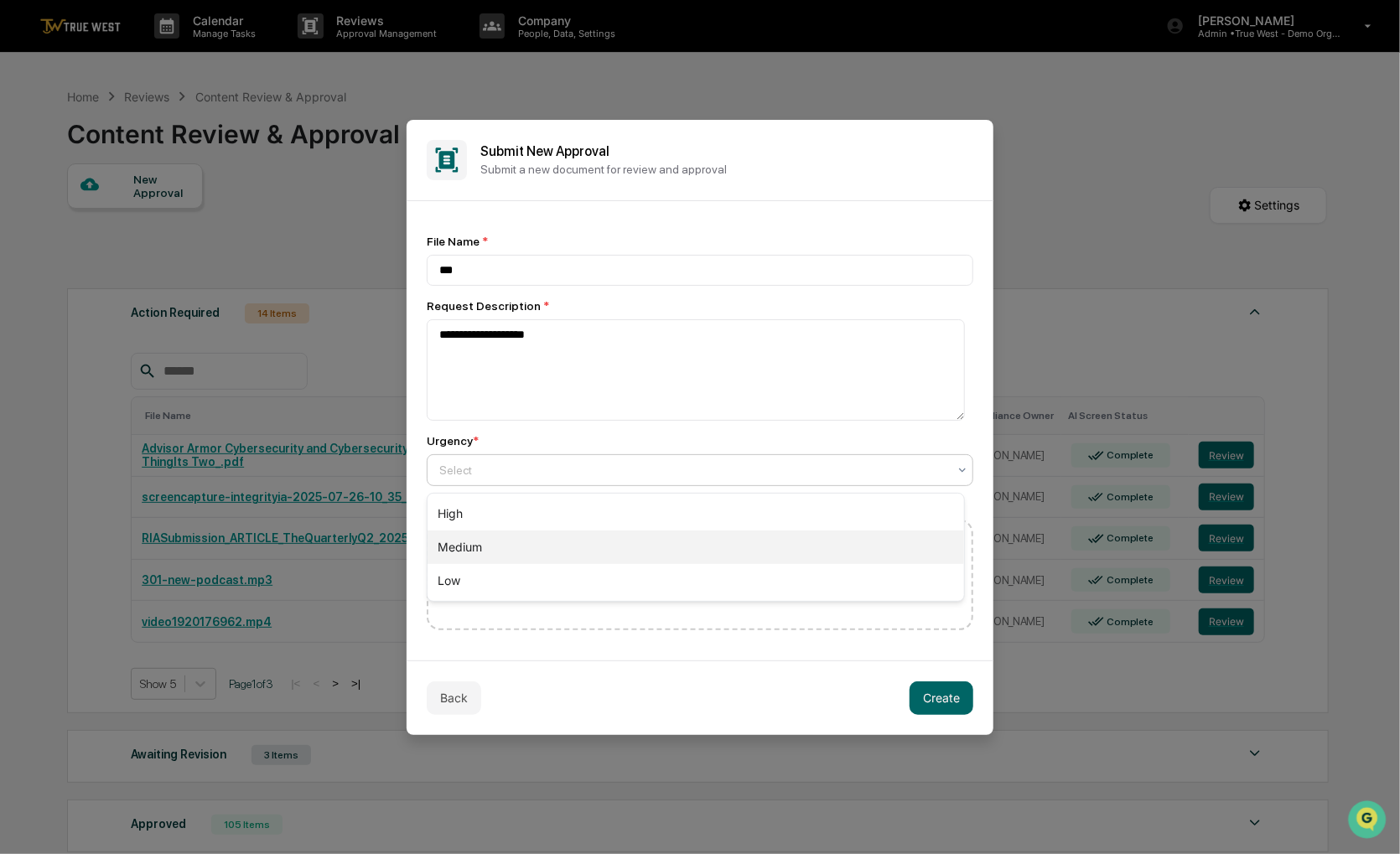
click at [479, 556] on div "Medium" at bounding box center [696, 546] width 537 height 33
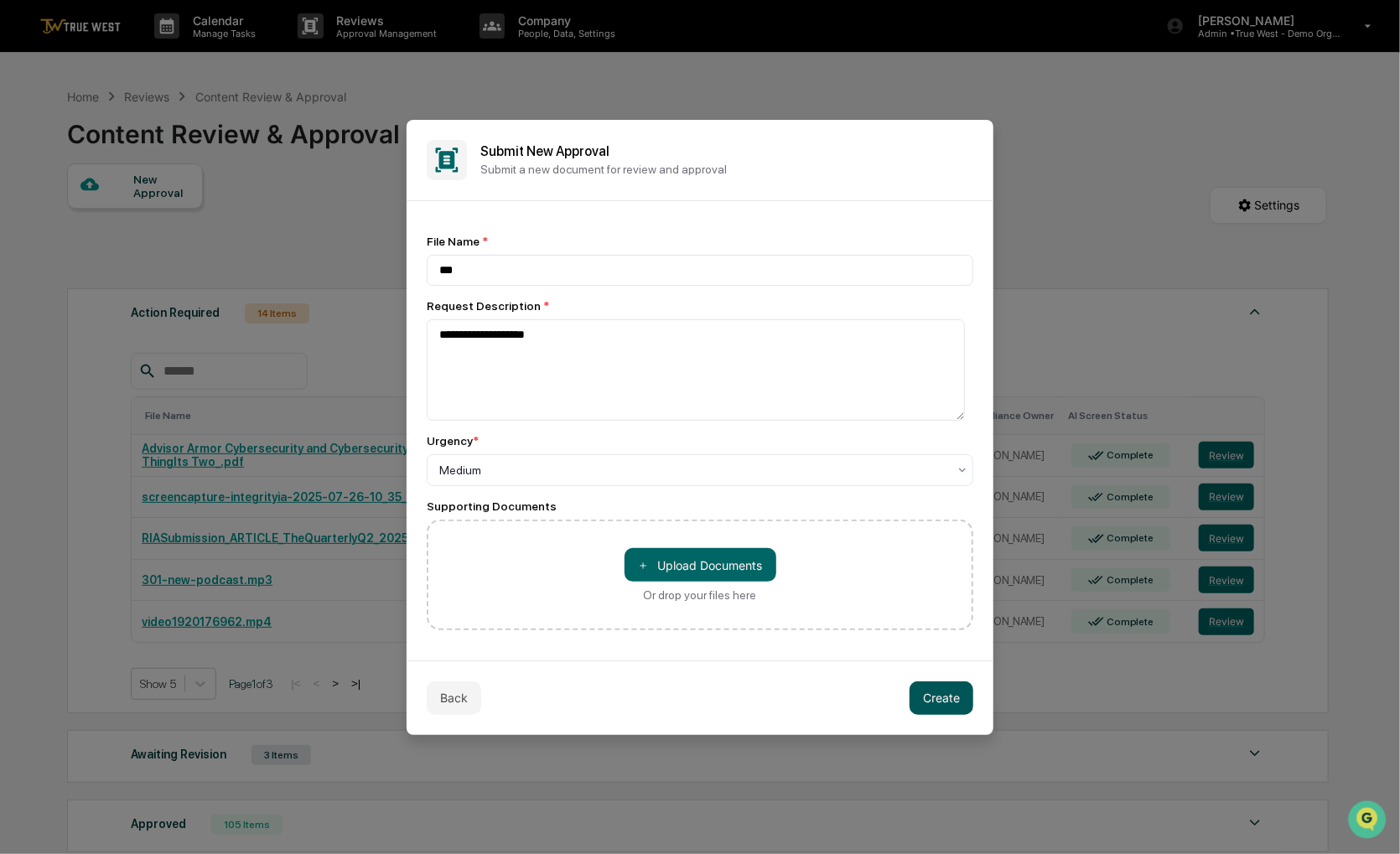
click at [935, 710] on button "Create" at bounding box center [941, 697] width 64 height 33
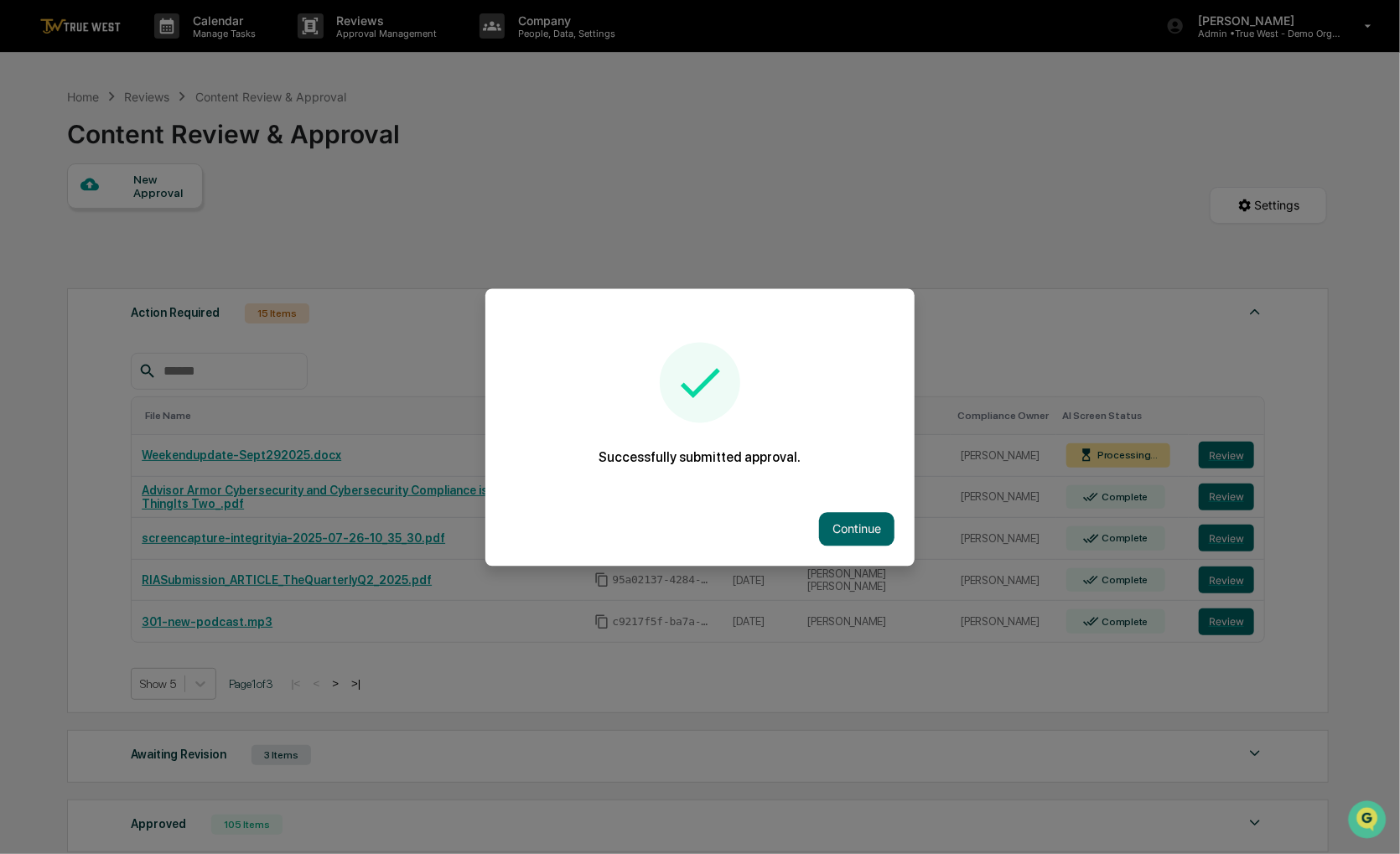
drag, startPoint x: 736, startPoint y: 394, endPoint x: 694, endPoint y: 269, distance: 131.9
click at [694, 269] on div at bounding box center [700, 427] width 1400 height 854
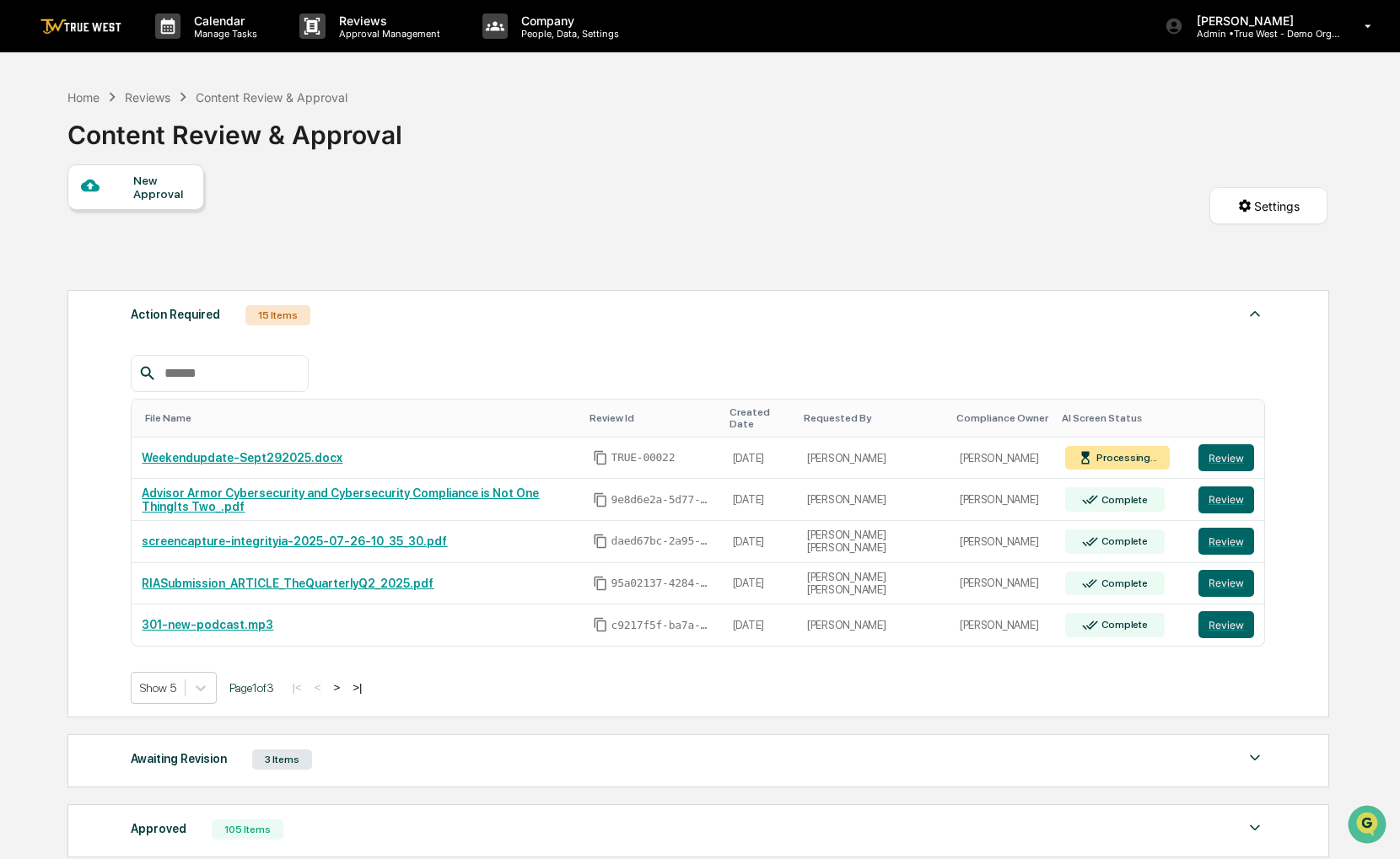
click at [336, 252] on div "New Approval Settings Action Required 15 Items File Name Review Id Created Date…" at bounding box center [696, 550] width 1260 height 771
click at [85, 92] on div "Home" at bounding box center [82, 98] width 32 height 14
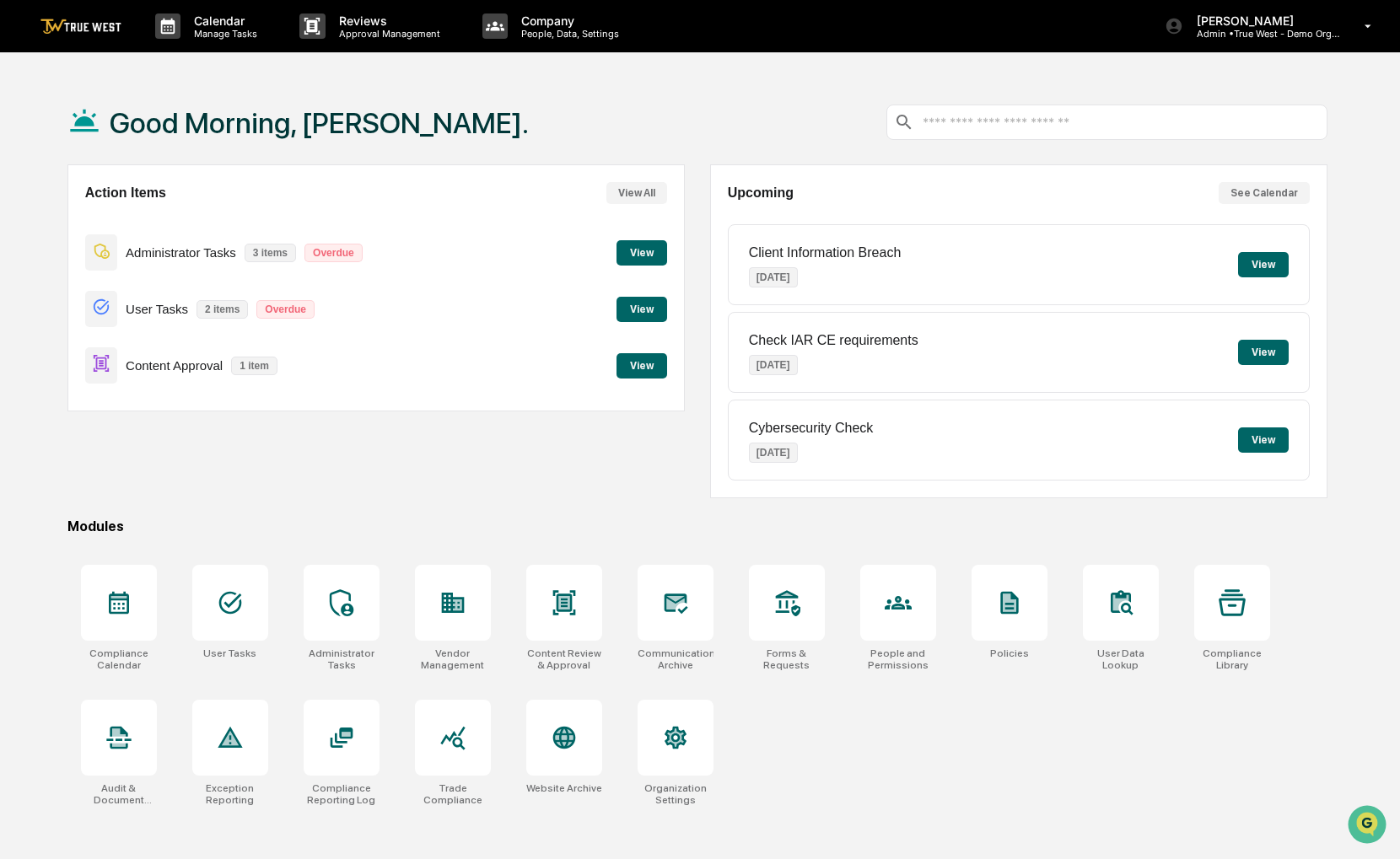
click at [475, 455] on div "Action Items View All Administrator Tasks 3 items Overdue View User Tasks 2 ite…" at bounding box center [376, 331] width 618 height 334
click at [626, 366] on button "View" at bounding box center [642, 366] width 51 height 25
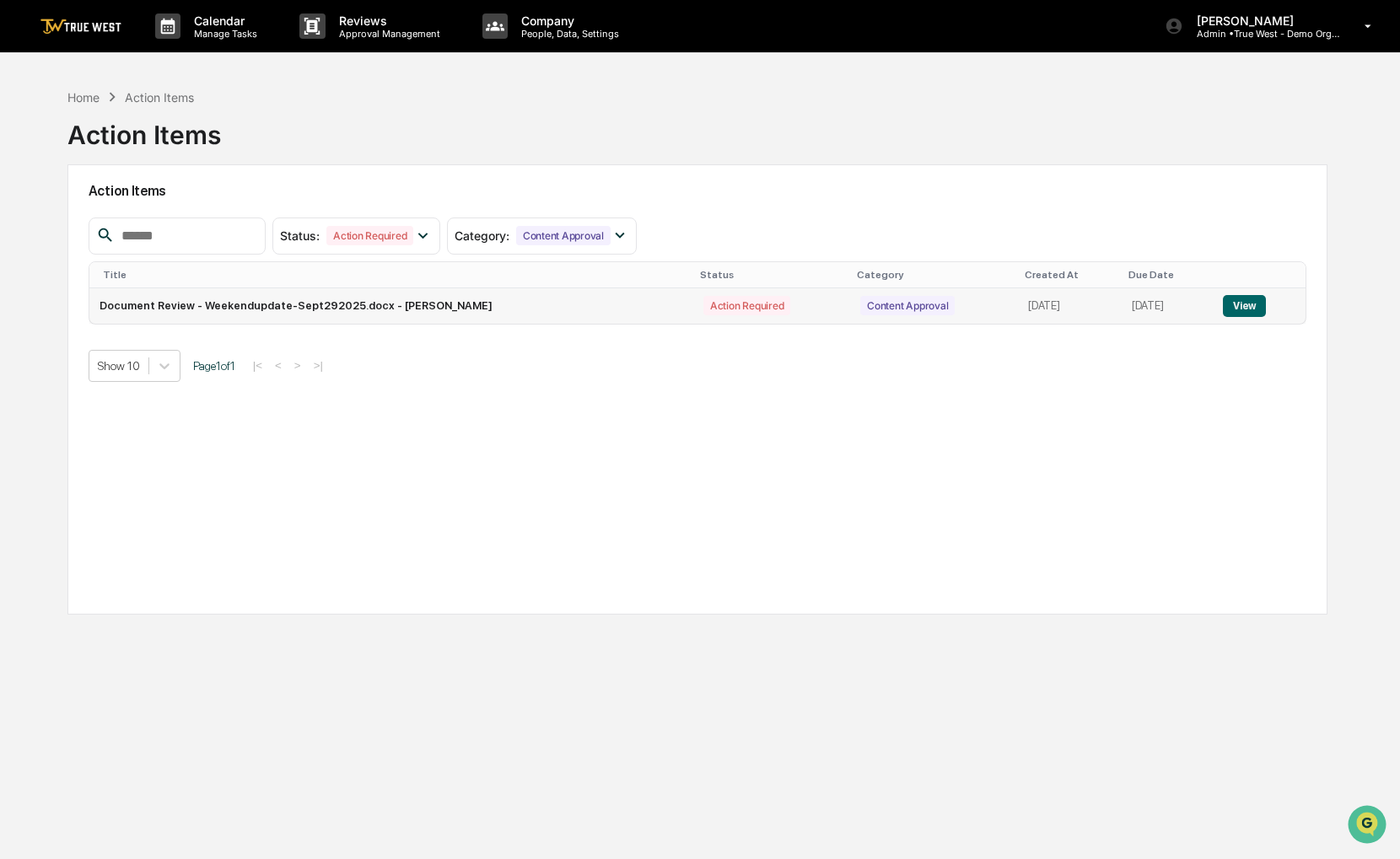
click at [1261, 310] on button "View" at bounding box center [1243, 306] width 43 height 22
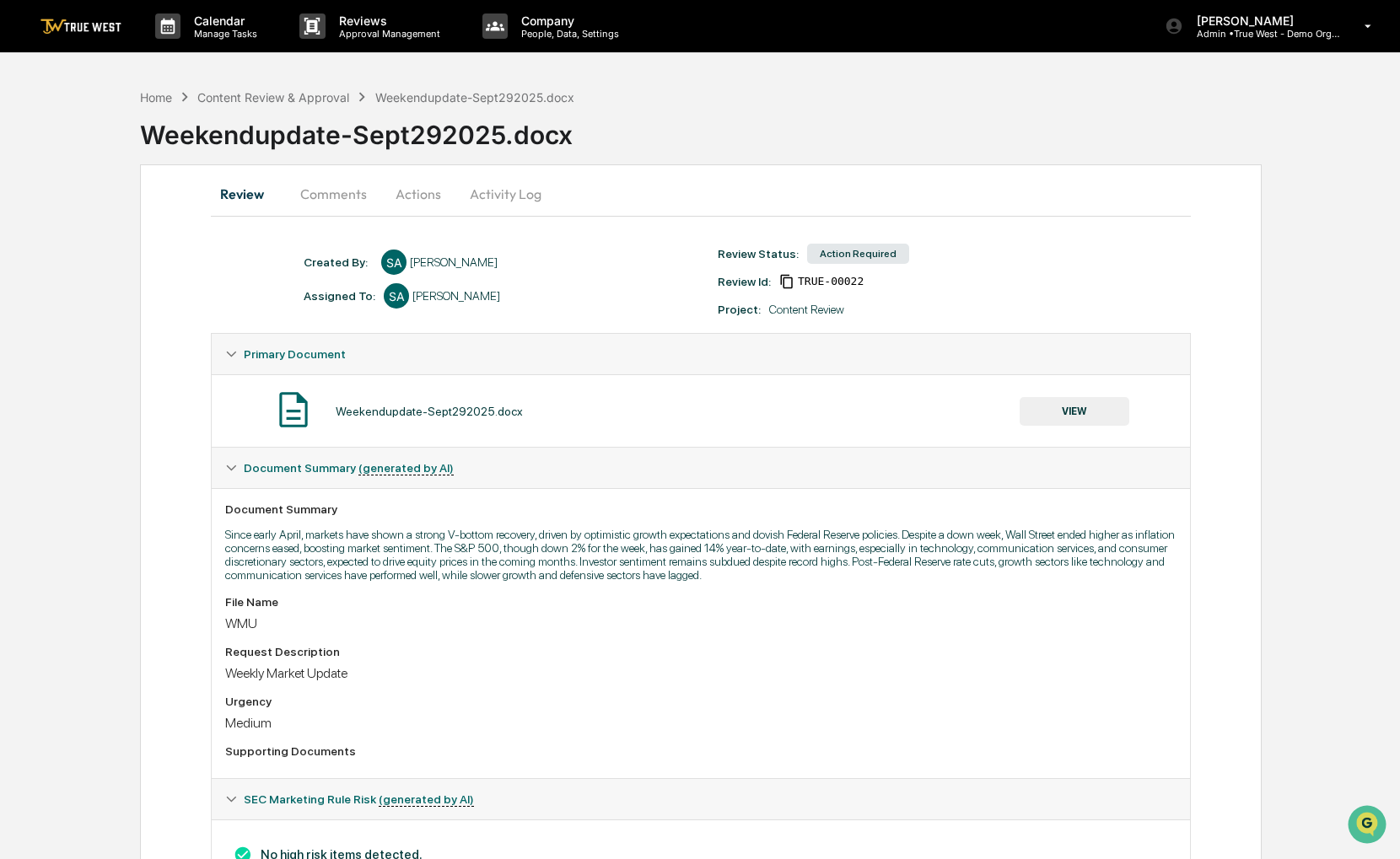
click at [435, 202] on button "Actions" at bounding box center [418, 194] width 76 height 41
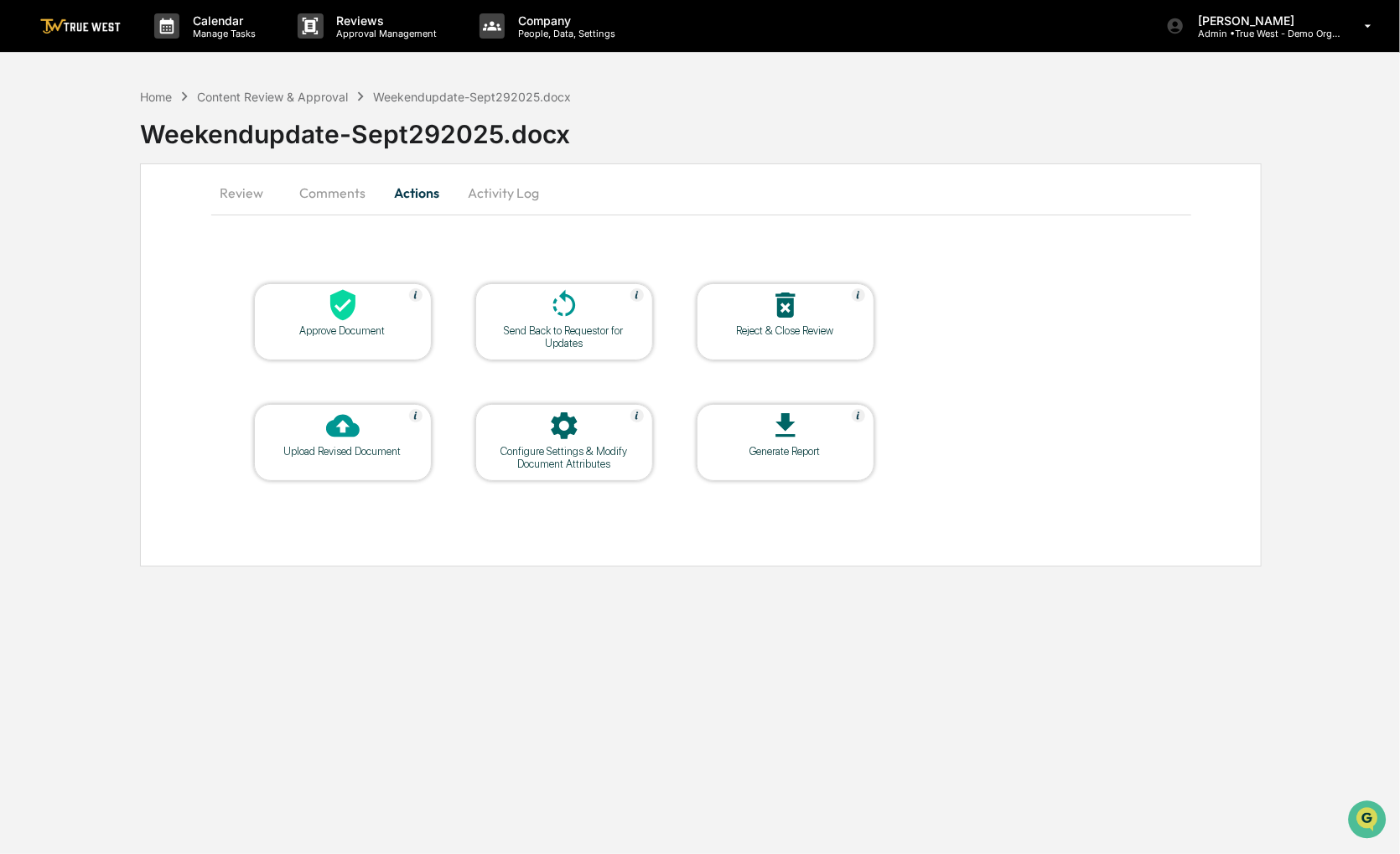
click at [367, 316] on div at bounding box center [343, 306] width 167 height 36
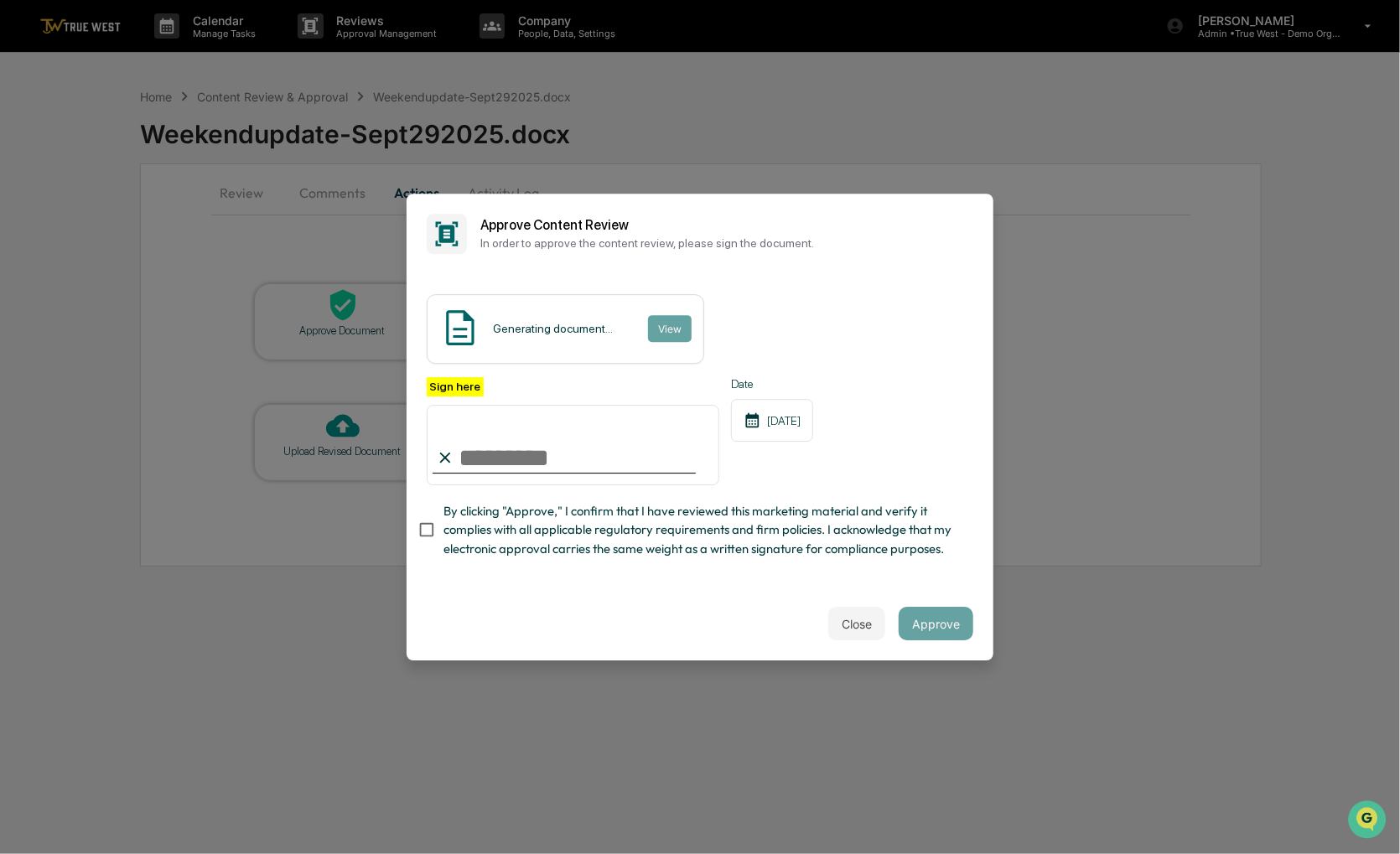
click at [456, 545] on span "By clicking "Approve," I confirm that I have reviewed this marketing material a…" at bounding box center [702, 530] width 517 height 56
click at [487, 473] on div at bounding box center [564, 472] width 263 height 2
click at [510, 458] on input "Sign here" at bounding box center [573, 445] width 293 height 80
type input "**********"
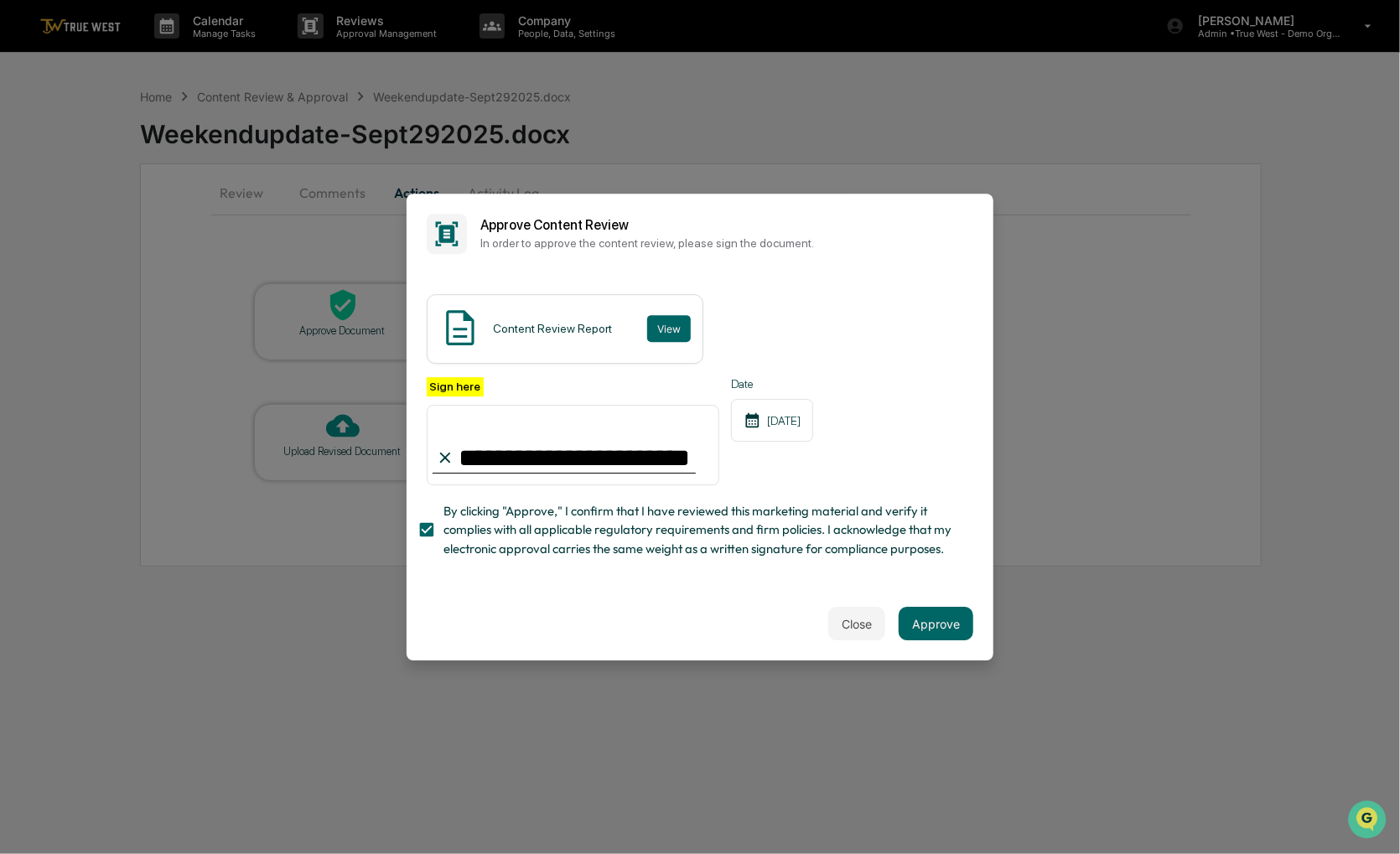
click at [938, 558] on span "By clicking "Approve," I confirm that I have reviewed this marketing material a…" at bounding box center [702, 530] width 517 height 56
click at [630, 454] on input "**********" at bounding box center [573, 445] width 293 height 80
click at [601, 553] on span "By clicking "Approve," I confirm that I have reviewed this marketing material a…" at bounding box center [702, 530] width 517 height 56
click at [931, 622] on button "Approve" at bounding box center [935, 623] width 75 height 33
